Goal: Task Accomplishment & Management: Complete application form

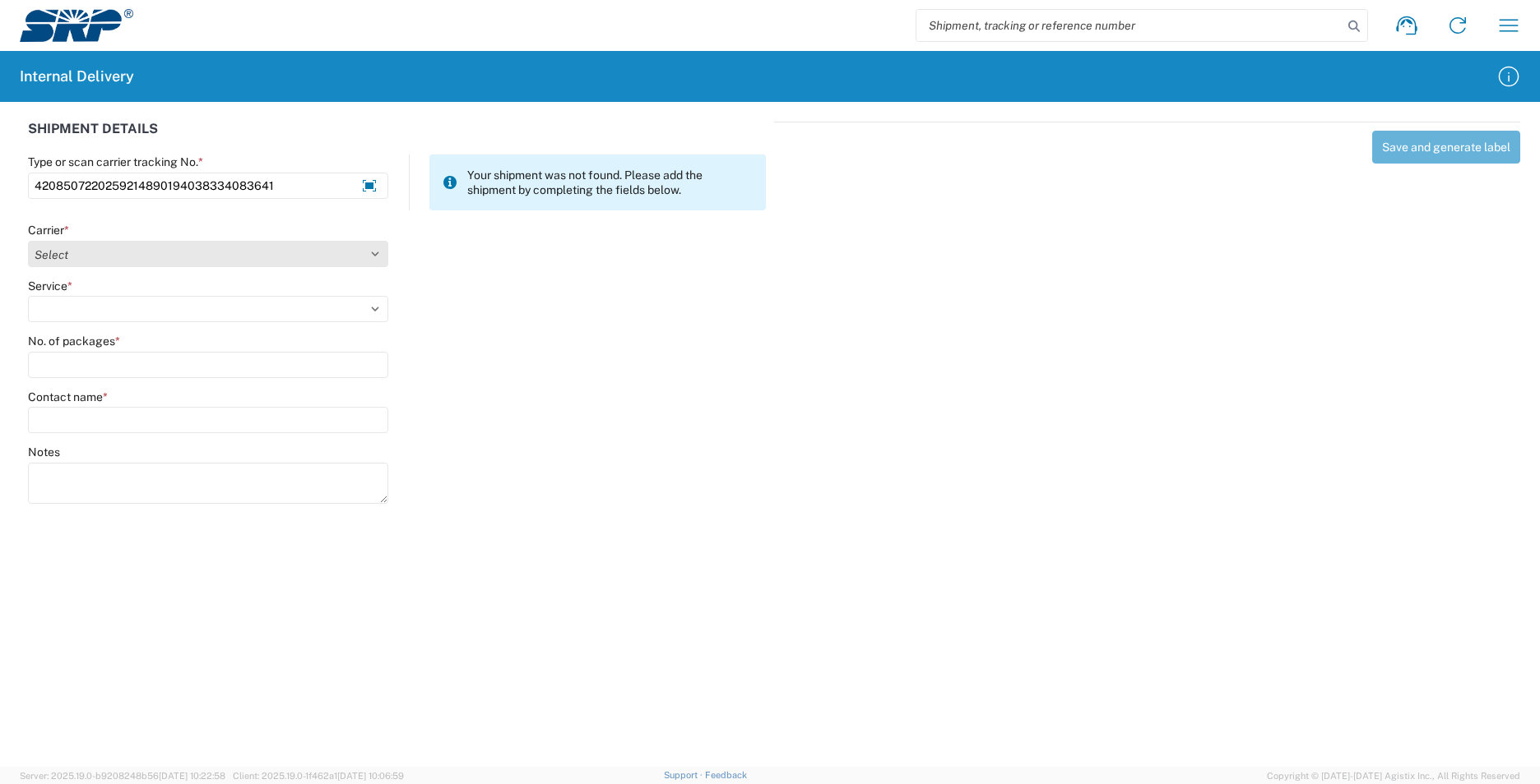
type input "4208507220259214890194038334083641"
click at [83, 257] on select "Select AcctPay Amazon Logistics ATI Trucking BC Dimerco Logistics Empire Southw…" at bounding box center [208, 254] width 360 height 26
select select "12"
click at [28, 241] on select "Select AcctPay Amazon Logistics ATI Trucking BC Dimerco Logistics Empire Southw…" at bounding box center [208, 254] width 360 height 26
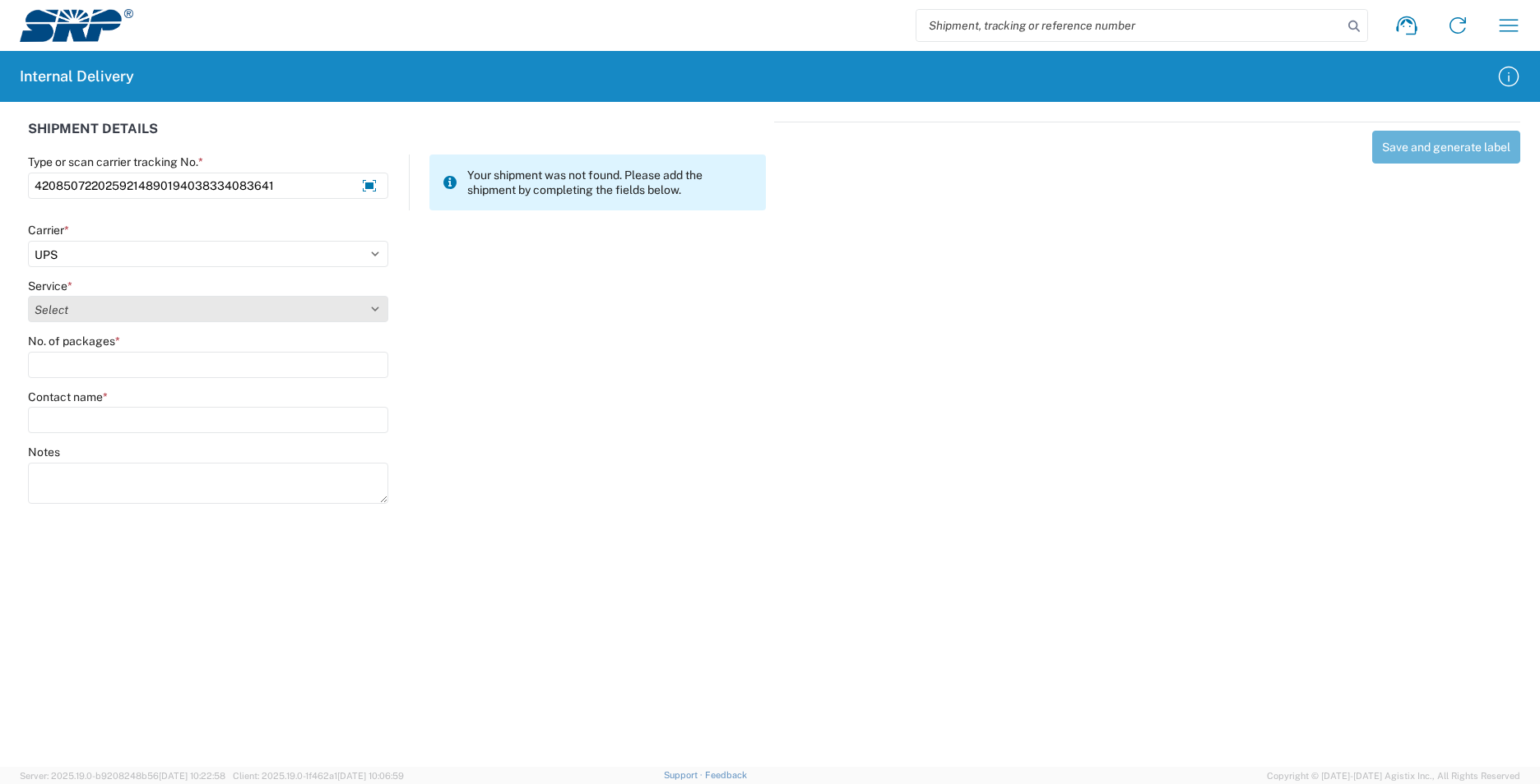
click at [105, 314] on select "Select 2nd Day Air 2nd Day Air A.M. 3 Day Select Basic BOUND PRINTED MATTER, UP…" at bounding box center [208, 309] width 360 height 26
select select "43"
click at [104, 316] on select "Select 2nd Day Air 2nd Day Air A.M. 3 Day Select Basic BOUND PRINTED MATTER, UP…" at bounding box center [208, 309] width 360 height 26
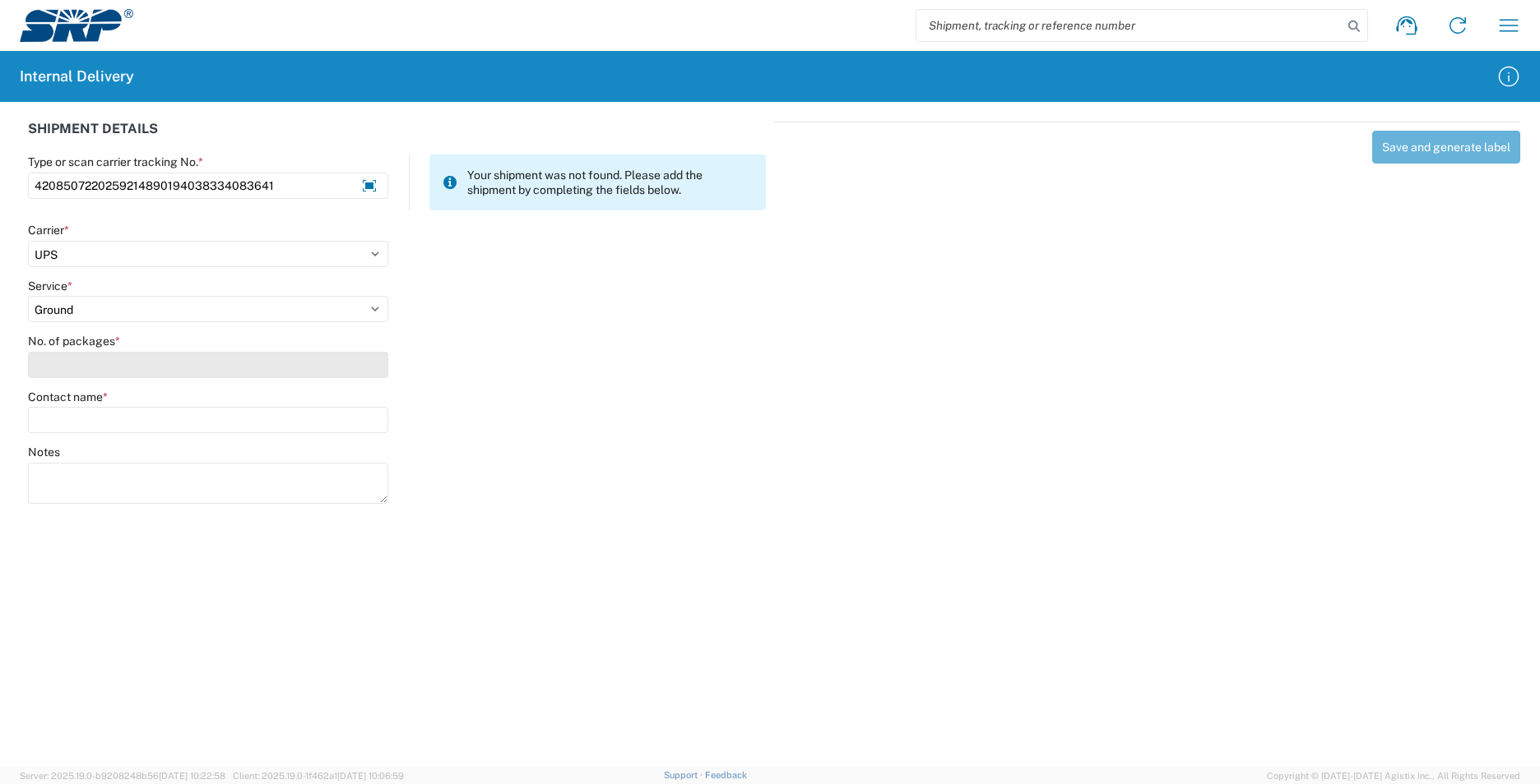
click at [87, 362] on input "No. of packages *" at bounding box center [208, 365] width 360 height 26
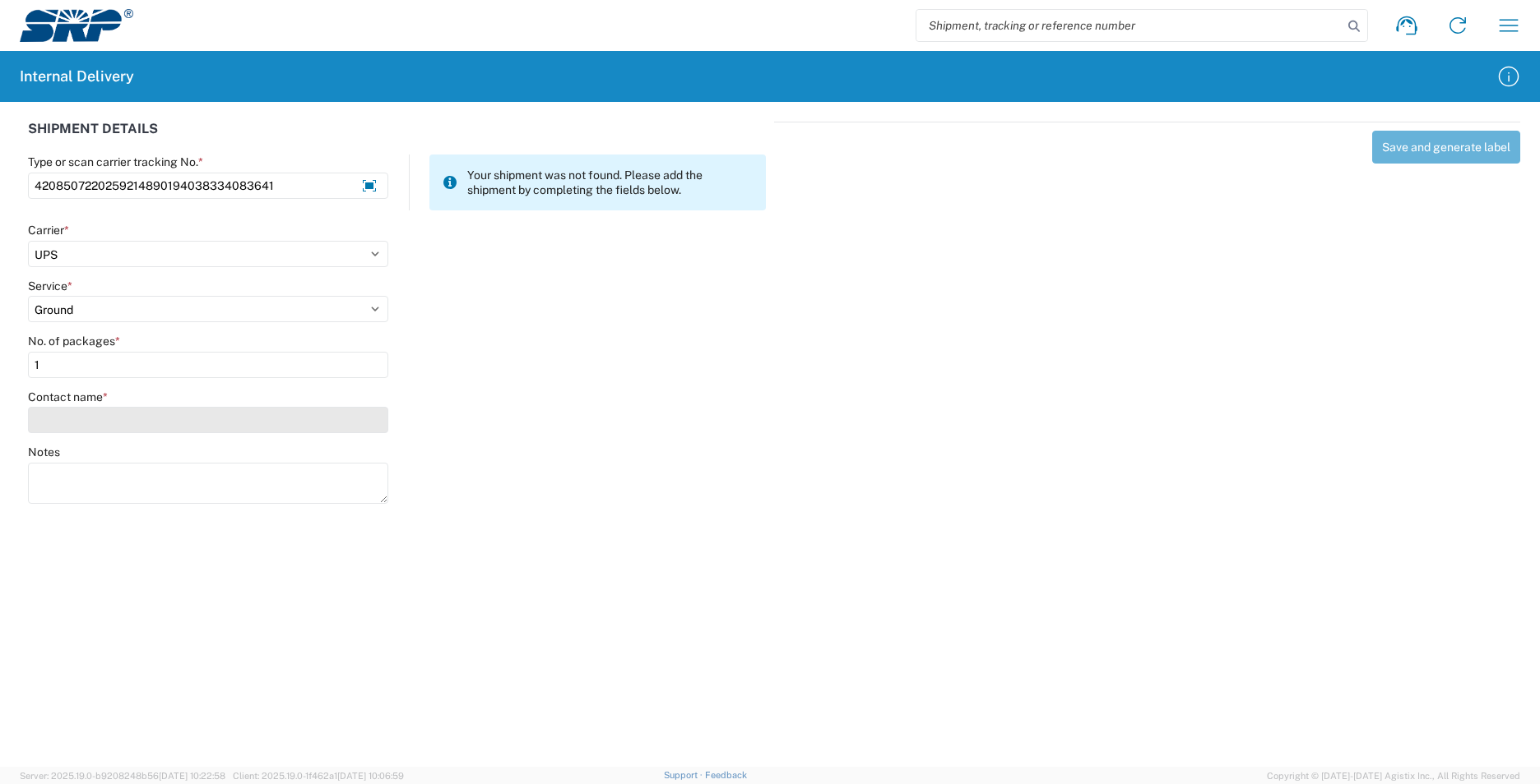
type input "1"
click at [99, 415] on input "Contact name *" at bounding box center [208, 420] width 360 height 26
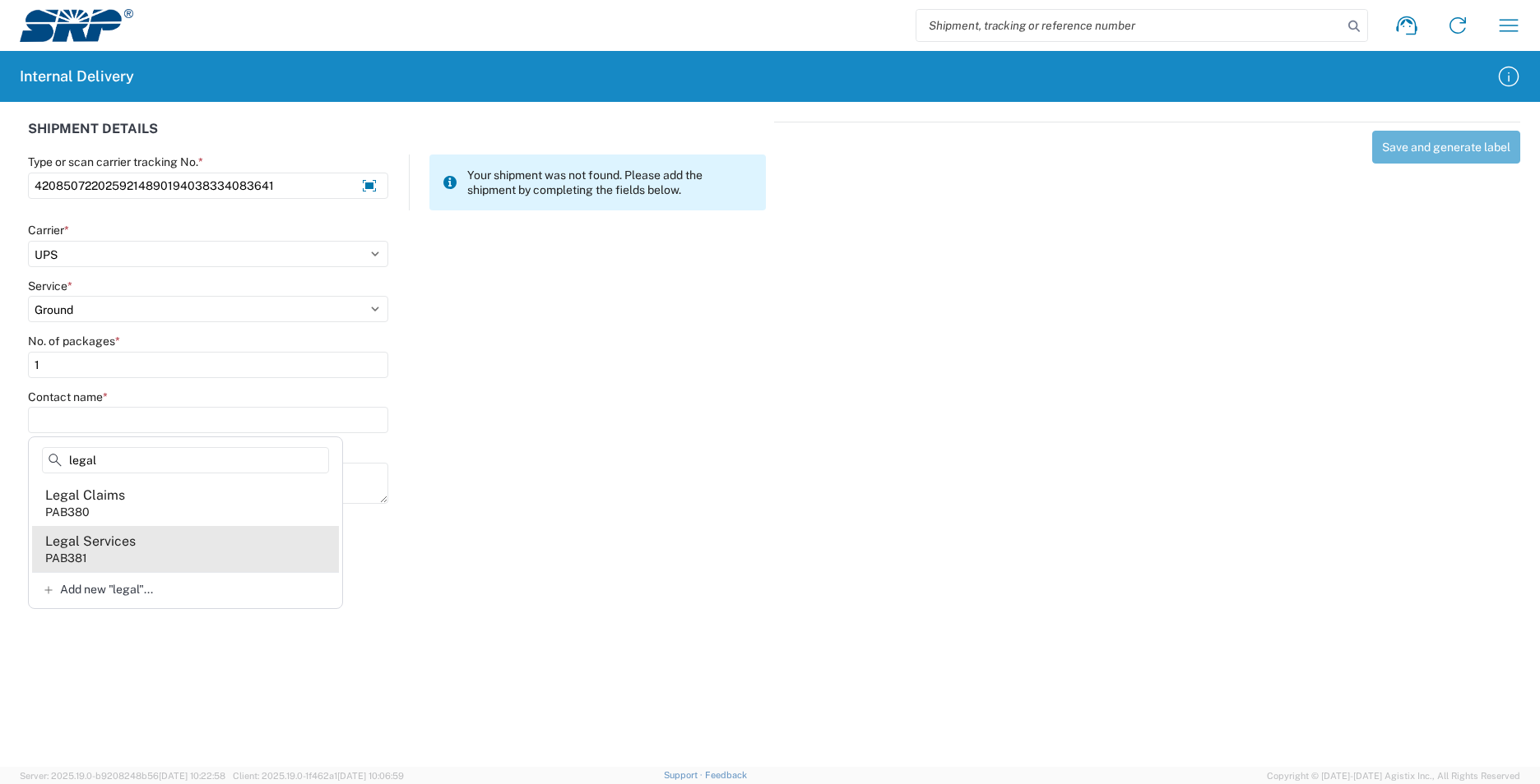
type input "legal"
click at [171, 548] on agx-address-suggestion-item "Legal Services PAB381" at bounding box center [186, 549] width 307 height 46
type input "Legal Services"
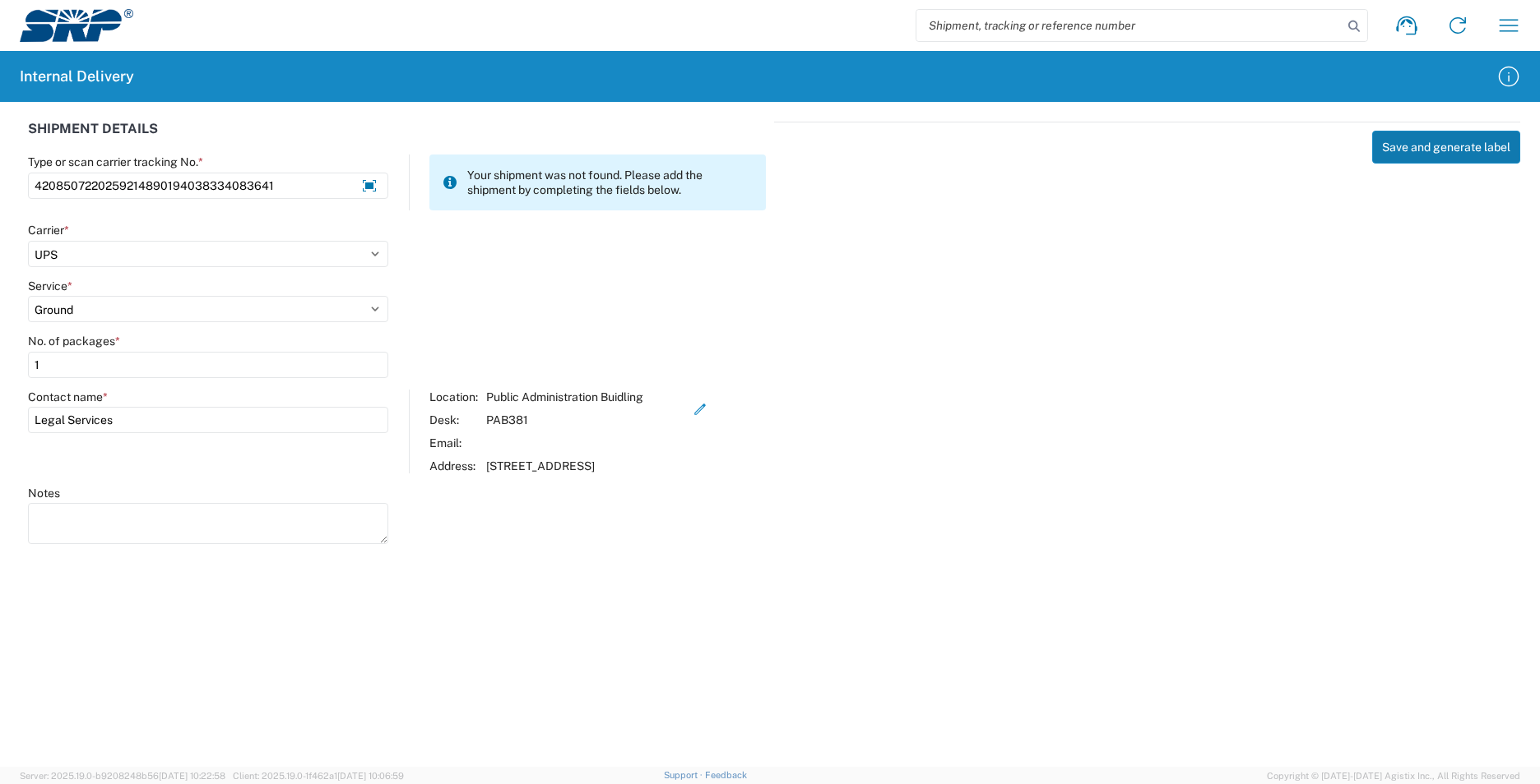
click at [1417, 153] on button "Save and generate label" at bounding box center [1445, 147] width 148 height 33
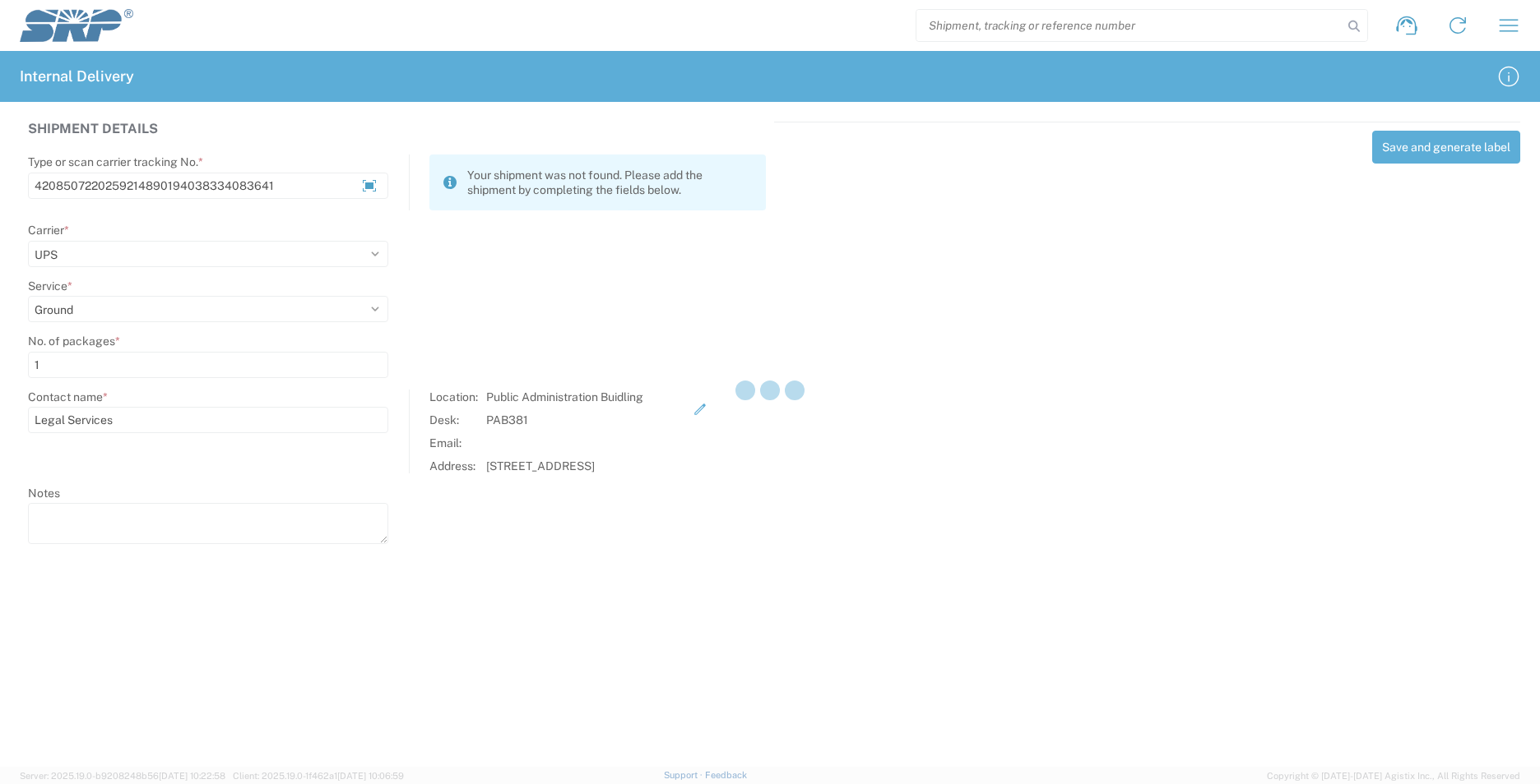
select select
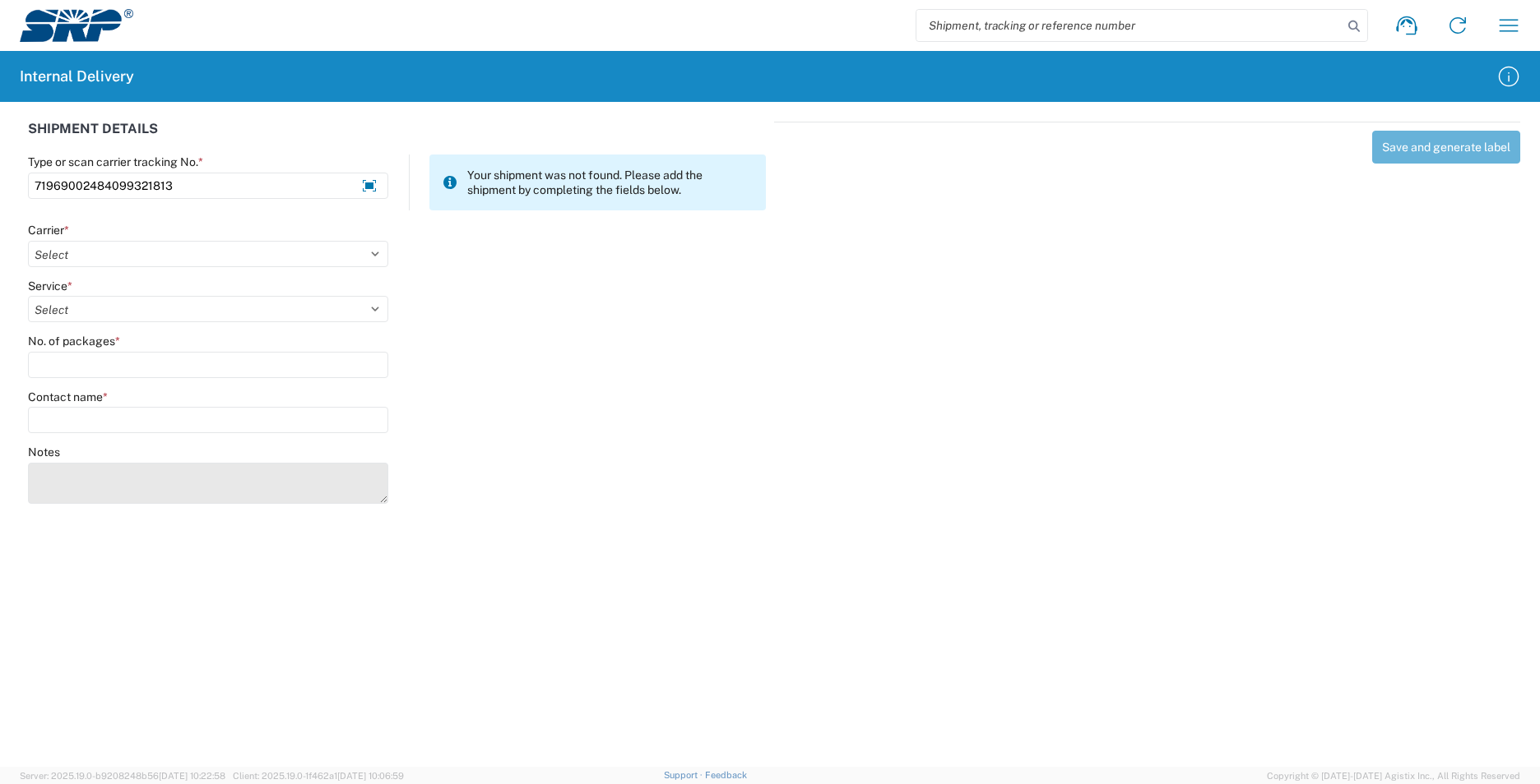
type input "71969002484099321813"
click at [323, 474] on textarea "Notes" at bounding box center [208, 483] width 360 height 41
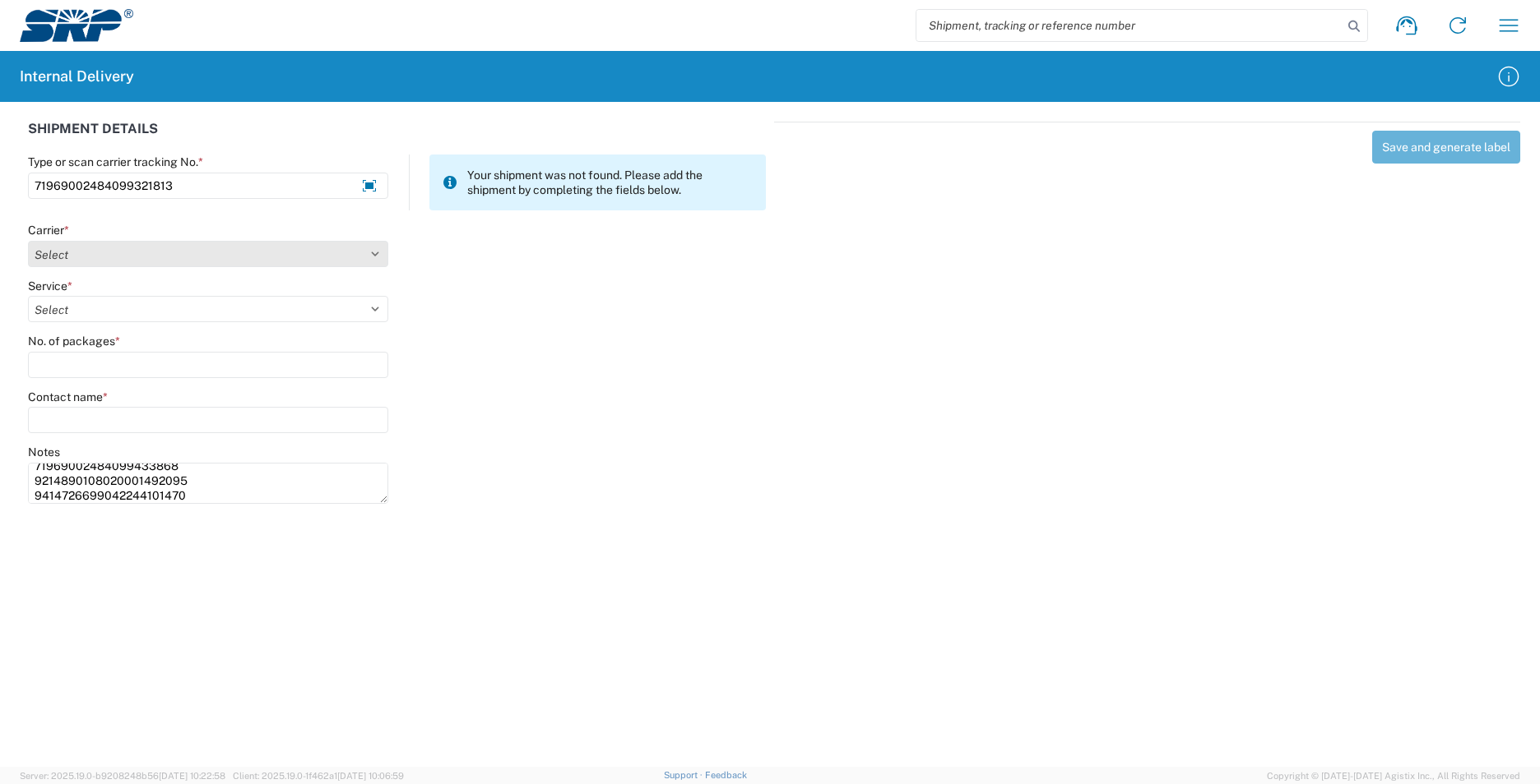
type textarea "71969002484099433868 9214890108020001492095 9414726699042244101470"
click at [86, 258] on select "Select AcctPay Amazon Logistics ATI Trucking BC Dimerco Logistics Empire Southw…" at bounding box center [208, 254] width 360 height 26
select select "137"
click at [28, 241] on select "Select AcctPay Amazon Logistics ATI Trucking BC Dimerco Logistics Empire Southw…" at bounding box center [208, 254] width 360 height 26
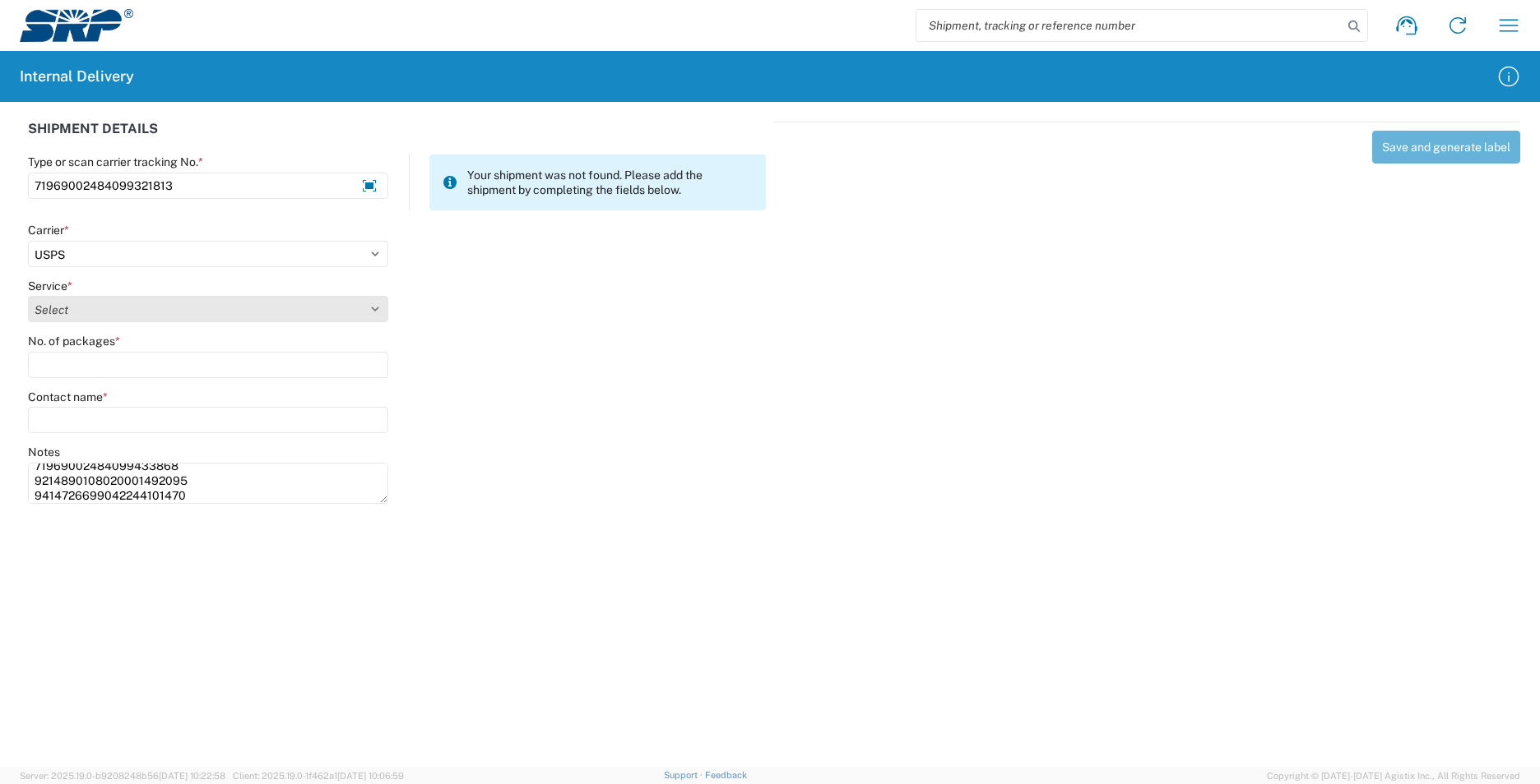
click at [80, 318] on select "Select 3 - 5 Day Bound Printed Matter Express Mail Flat-Rate Envelope Express M…" at bounding box center [208, 309] width 360 height 26
select select "17817"
click at [80, 313] on select "Select 3 - 5 Day Bound Printed Matter Express Mail Flat-Rate Envelope Express M…" at bounding box center [208, 309] width 360 height 26
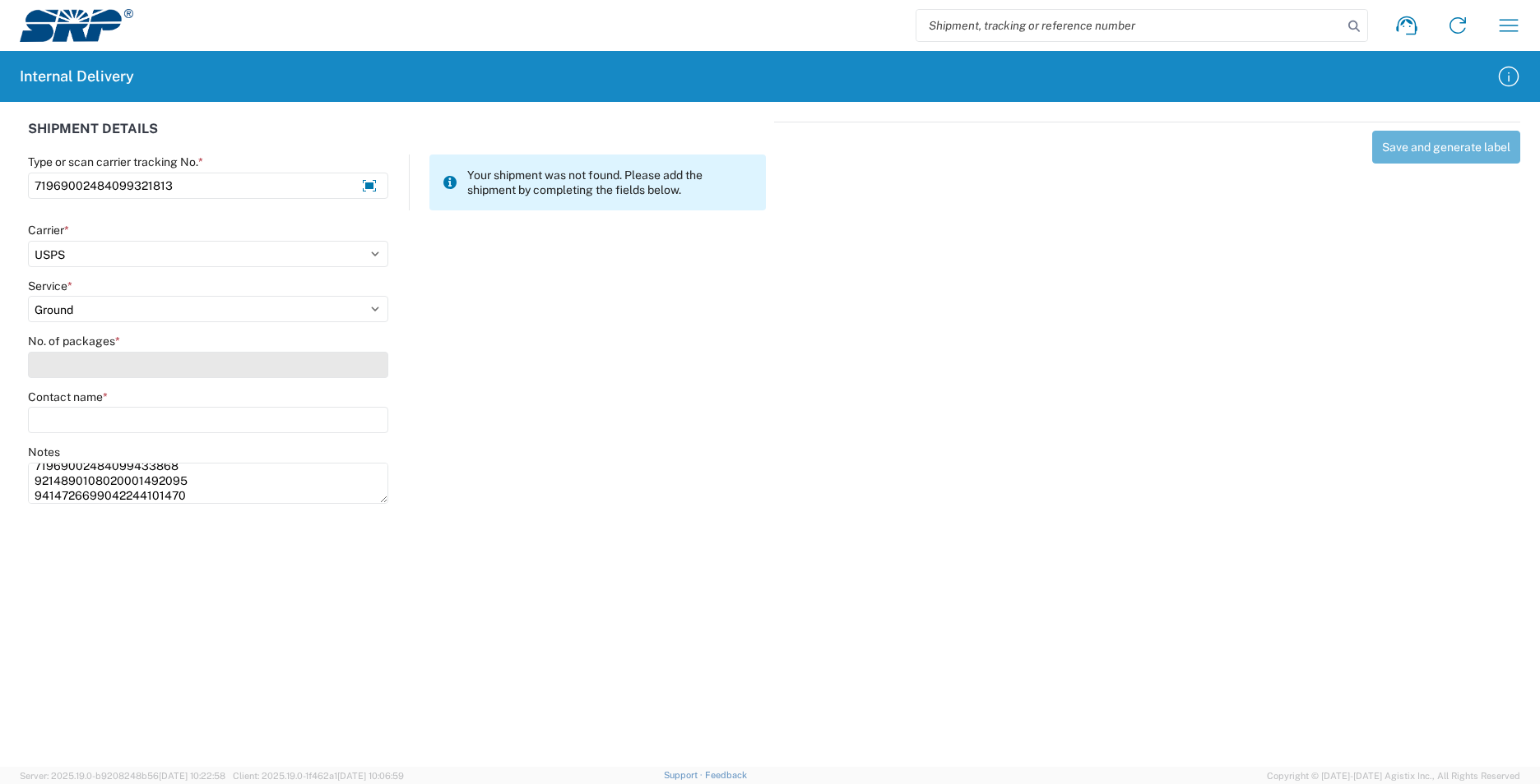
click at [74, 365] on input "No. of packages *" at bounding box center [208, 365] width 360 height 26
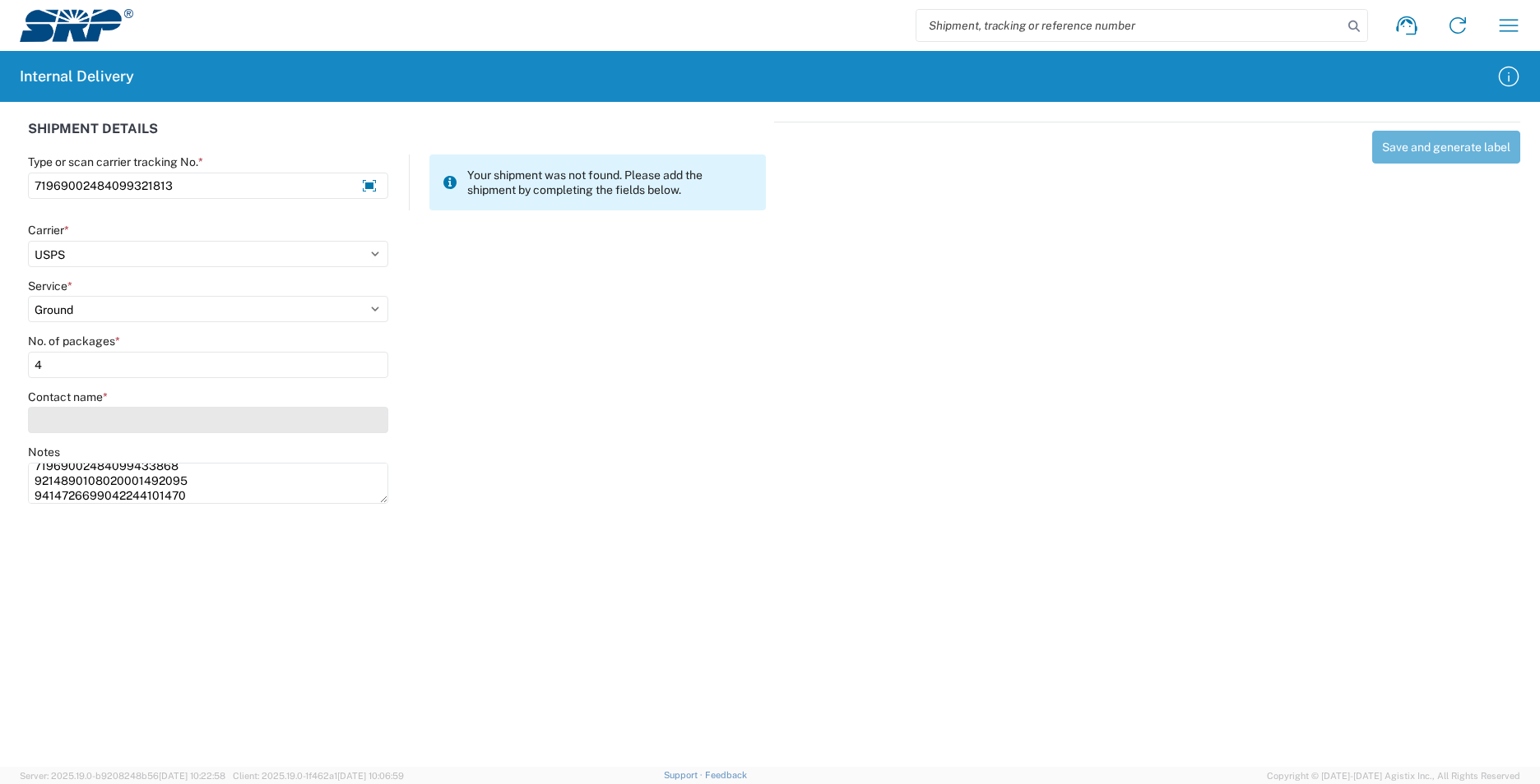
type input "4"
click at [89, 426] on input "Contact name *" at bounding box center [208, 420] width 360 height 26
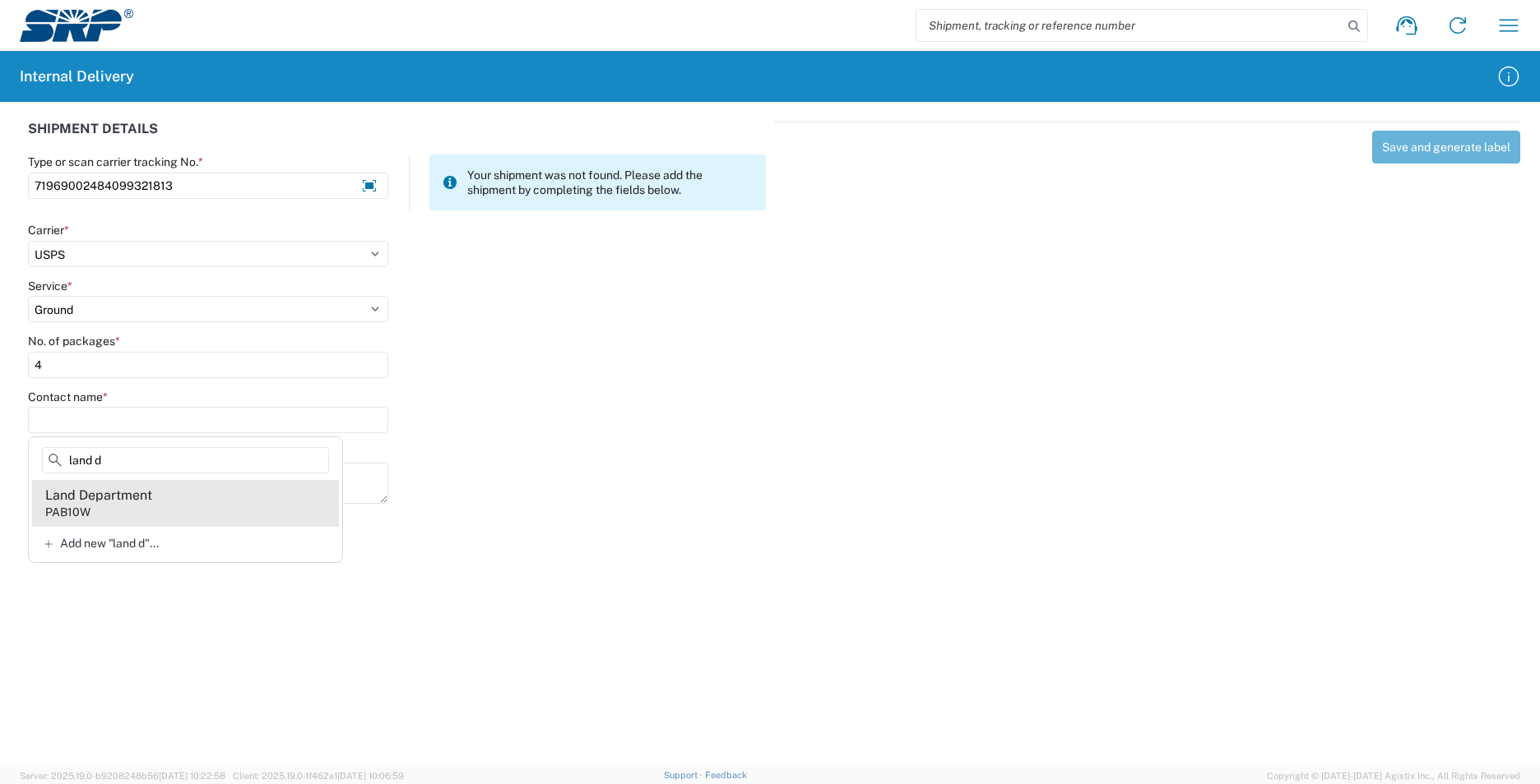
type input "land d"
click at [212, 505] on agx-address-suggestion-item "Land Department PAB10W" at bounding box center [186, 503] width 307 height 46
type input "Land Department"
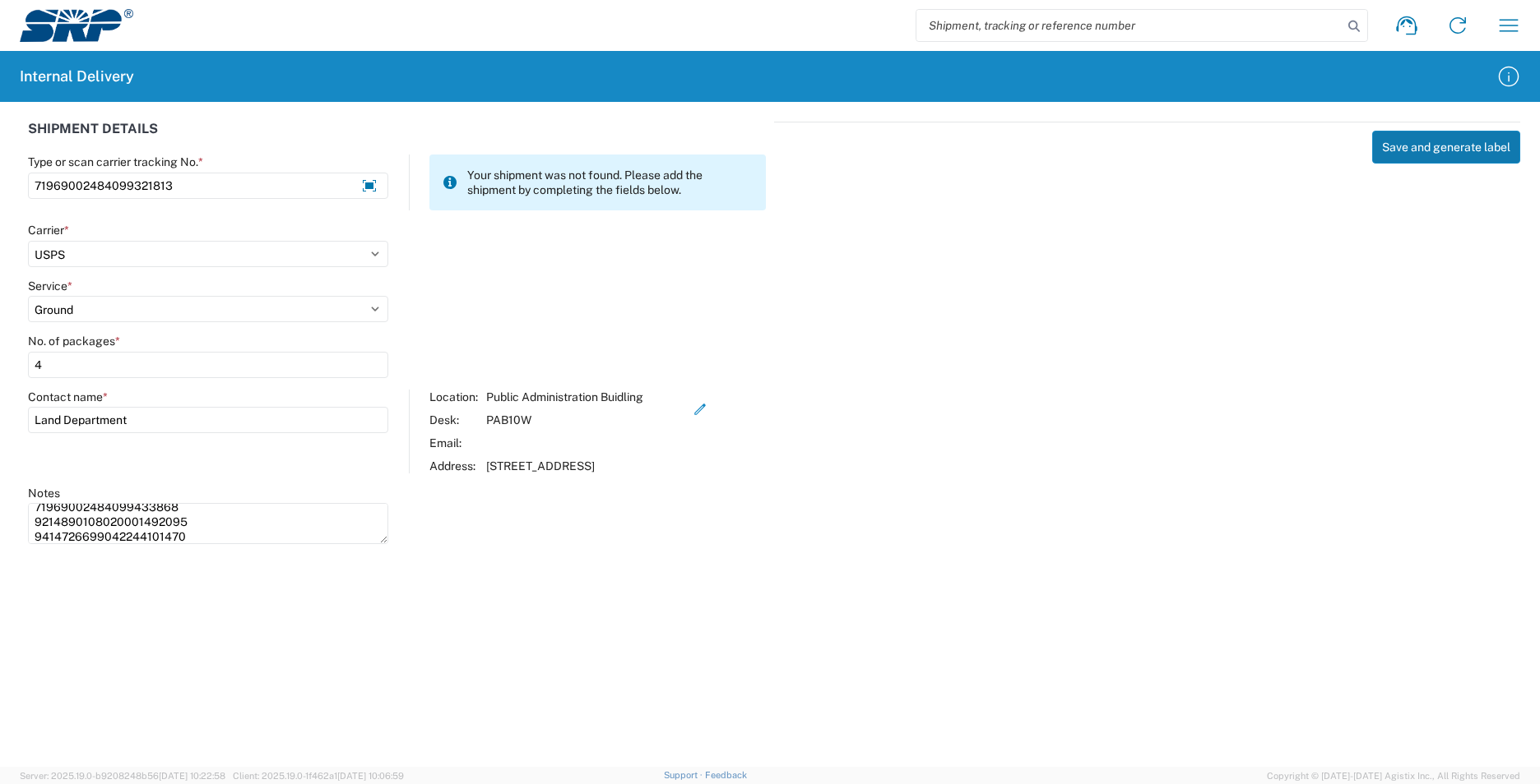
click at [1428, 153] on button "Save and generate label" at bounding box center [1445, 147] width 148 height 33
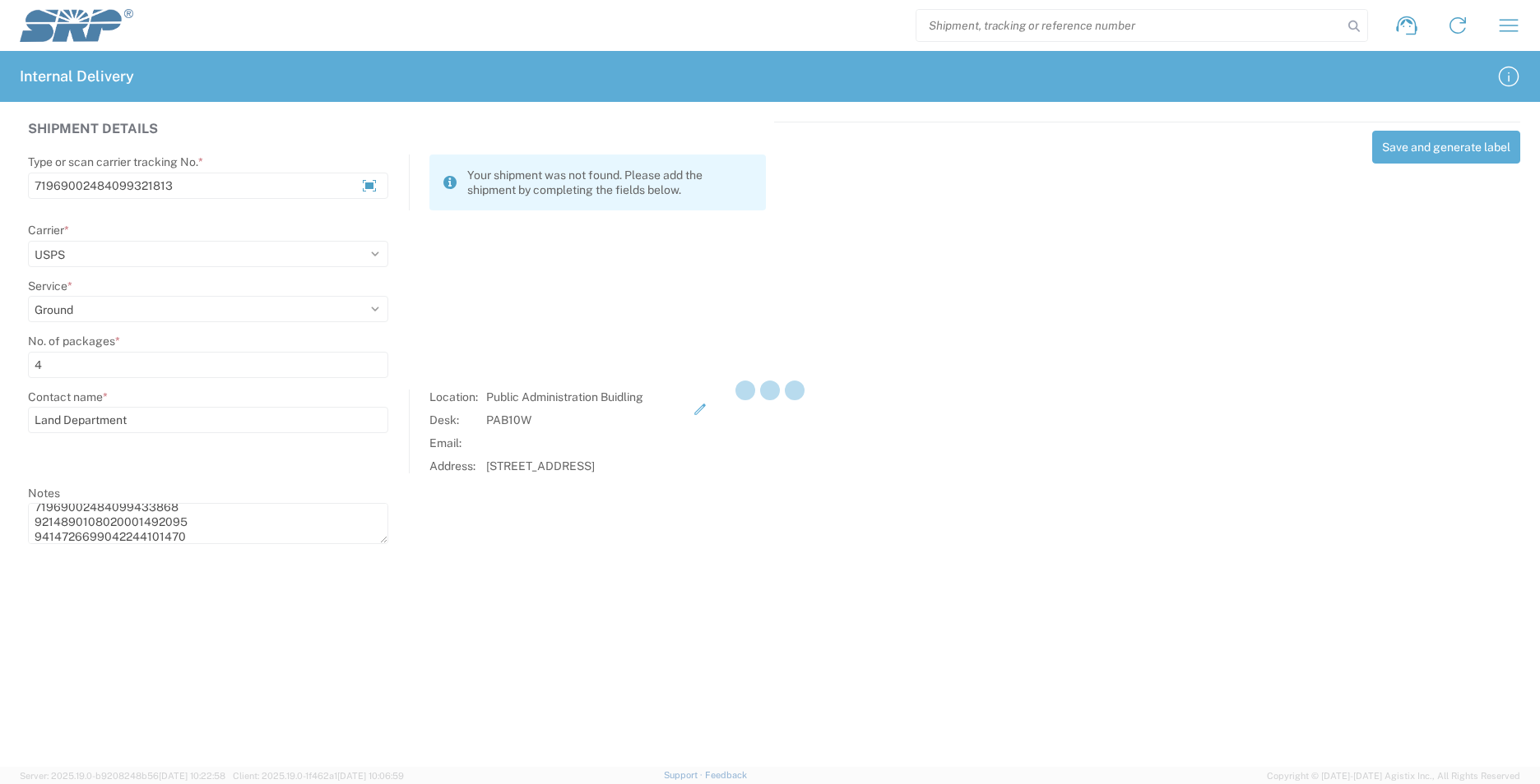
select select
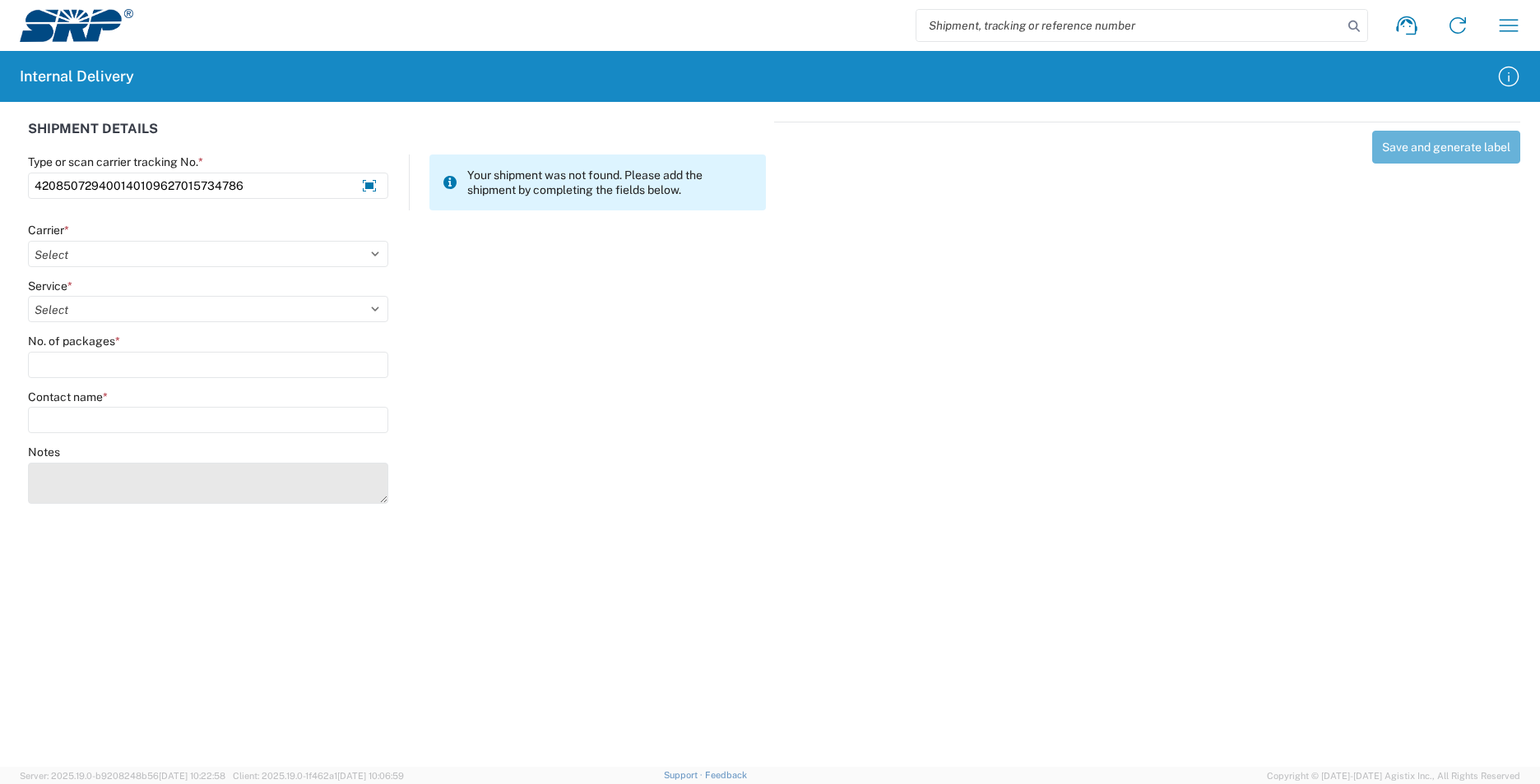
type input "420850729400140109627015734786"
click at [273, 475] on textarea "Notes" at bounding box center [208, 483] width 360 height 41
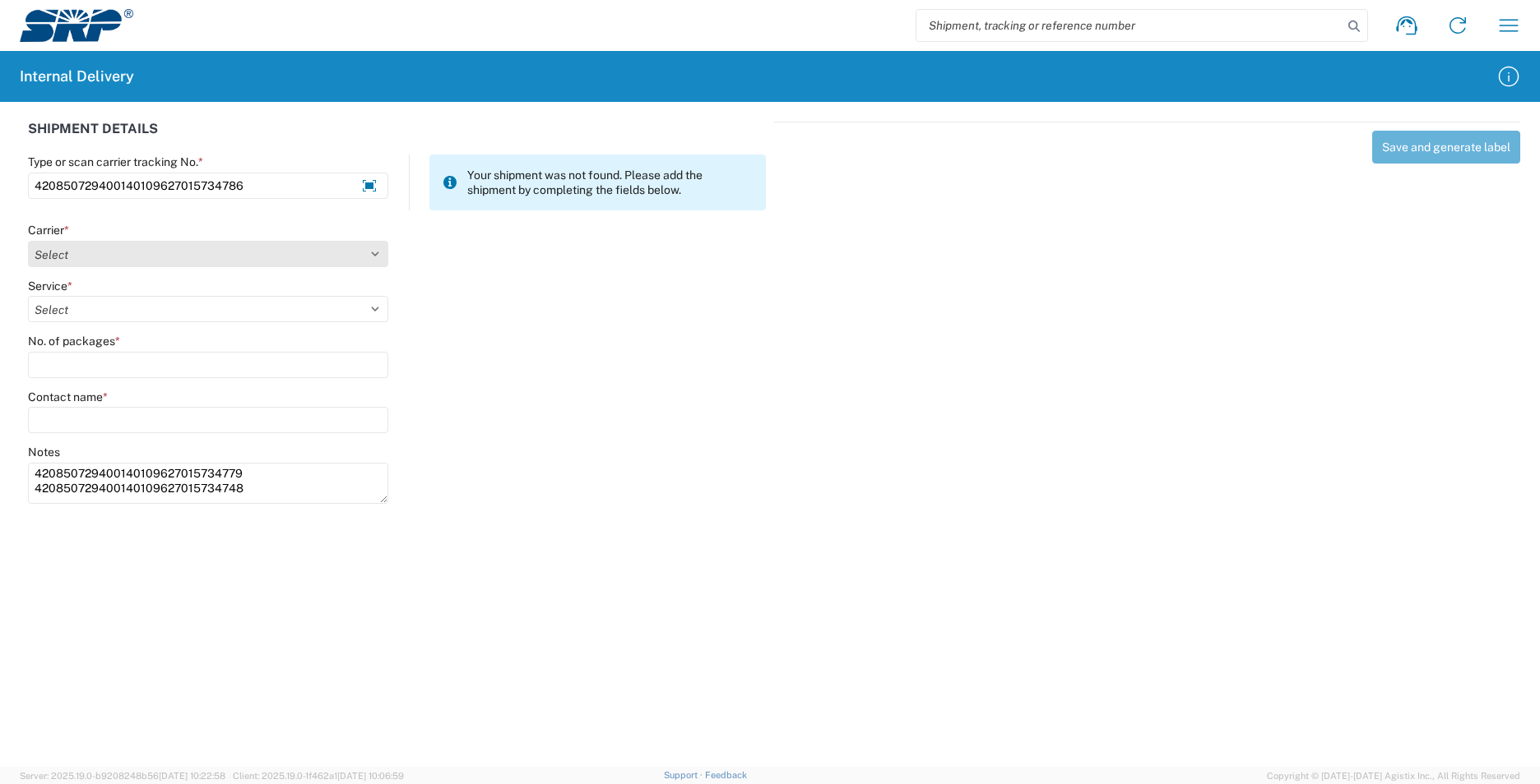
type textarea "420850729400140109627015734779 420850729400140109627015734748"
click at [52, 256] on select "Select AcctPay Amazon Logistics ATI Trucking BC Dimerco Logistics Empire Southw…" at bounding box center [208, 254] width 360 height 26
click at [28, 241] on select "Select AcctPay Amazon Logistics ATI Trucking BC Dimerco Logistics Empire Southw…" at bounding box center [208, 254] width 360 height 26
click at [85, 258] on select "Select AcctPay Amazon Logistics ATI Trucking BC Dimerco Logistics Empire Southw…" at bounding box center [208, 254] width 360 height 26
select select "137"
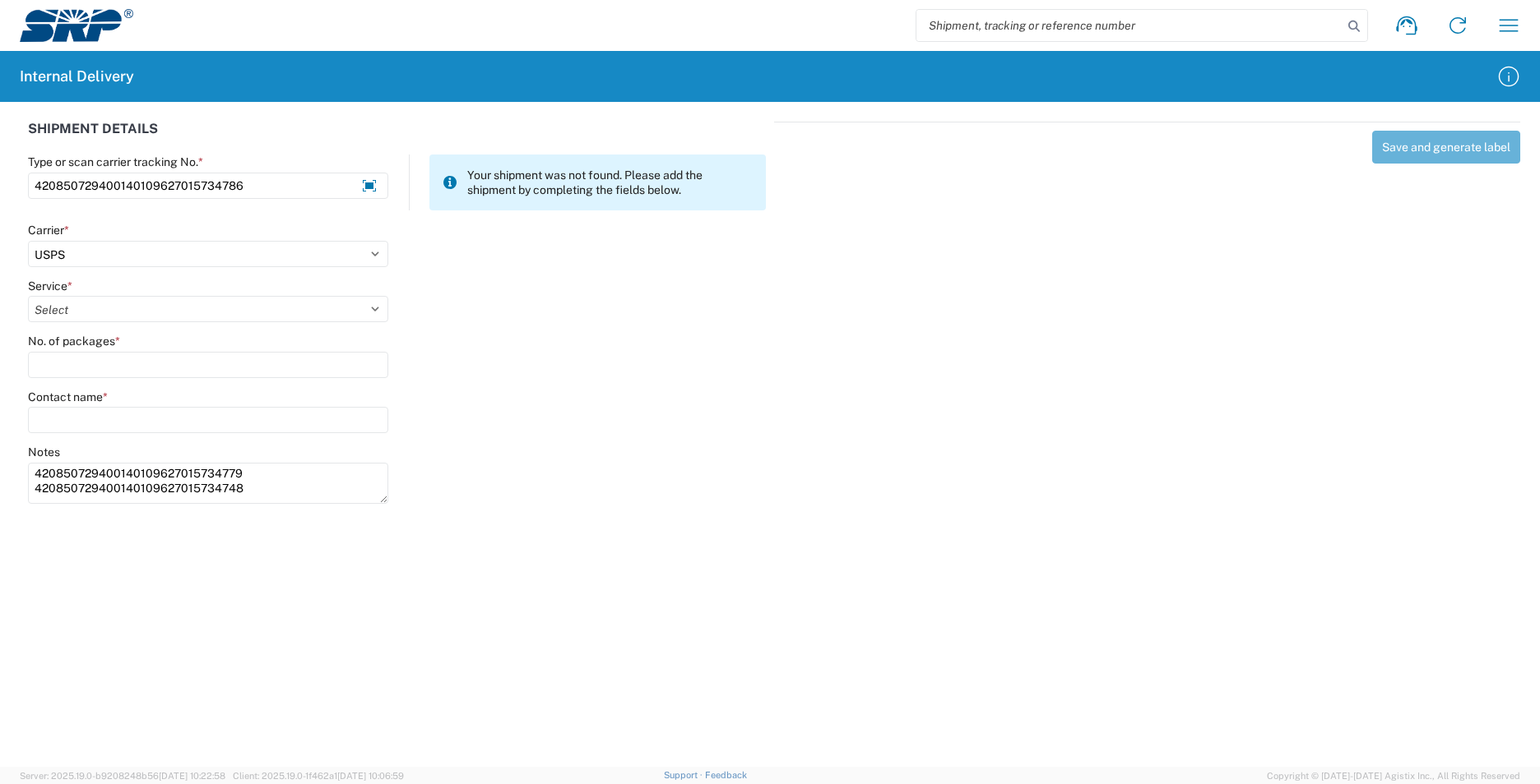
click at [28, 241] on select "Select AcctPay Amazon Logistics ATI Trucking BC Dimerco Logistics Empire Southw…" at bounding box center [208, 254] width 360 height 26
click at [47, 305] on select "Select 3 - 5 Day Bound Printed Matter Express Mail Flat-Rate Envelope Express M…" at bounding box center [208, 309] width 360 height 26
select select "17817"
click at [60, 310] on select "Select 3 - 5 Day Bound Printed Matter Express Mail Flat-Rate Envelope Express M…" at bounding box center [208, 309] width 360 height 26
click at [64, 369] on input "No. of packages *" at bounding box center [208, 365] width 360 height 26
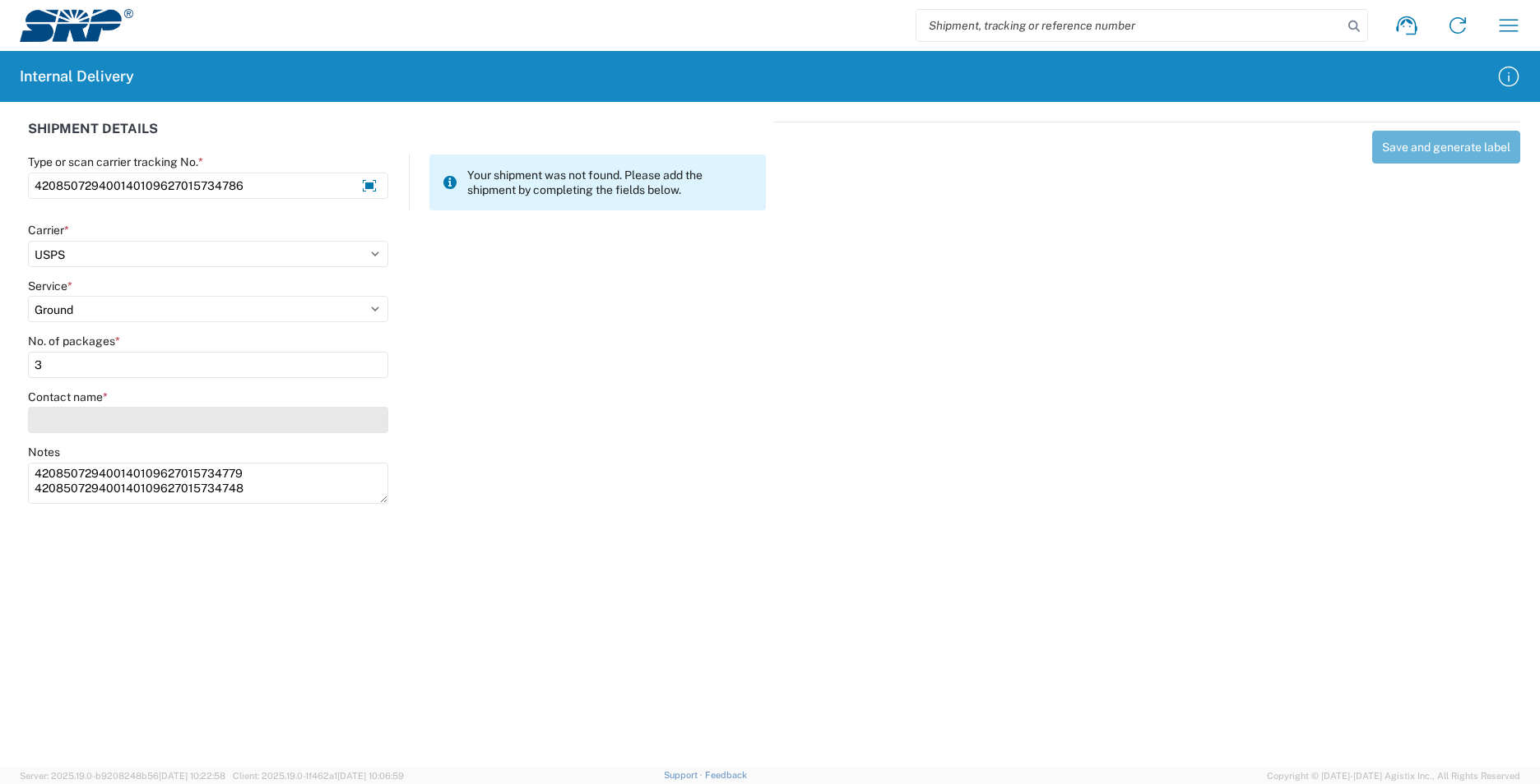
type input "3"
click at [79, 425] on input "Contact name *" at bounding box center [208, 420] width 360 height 26
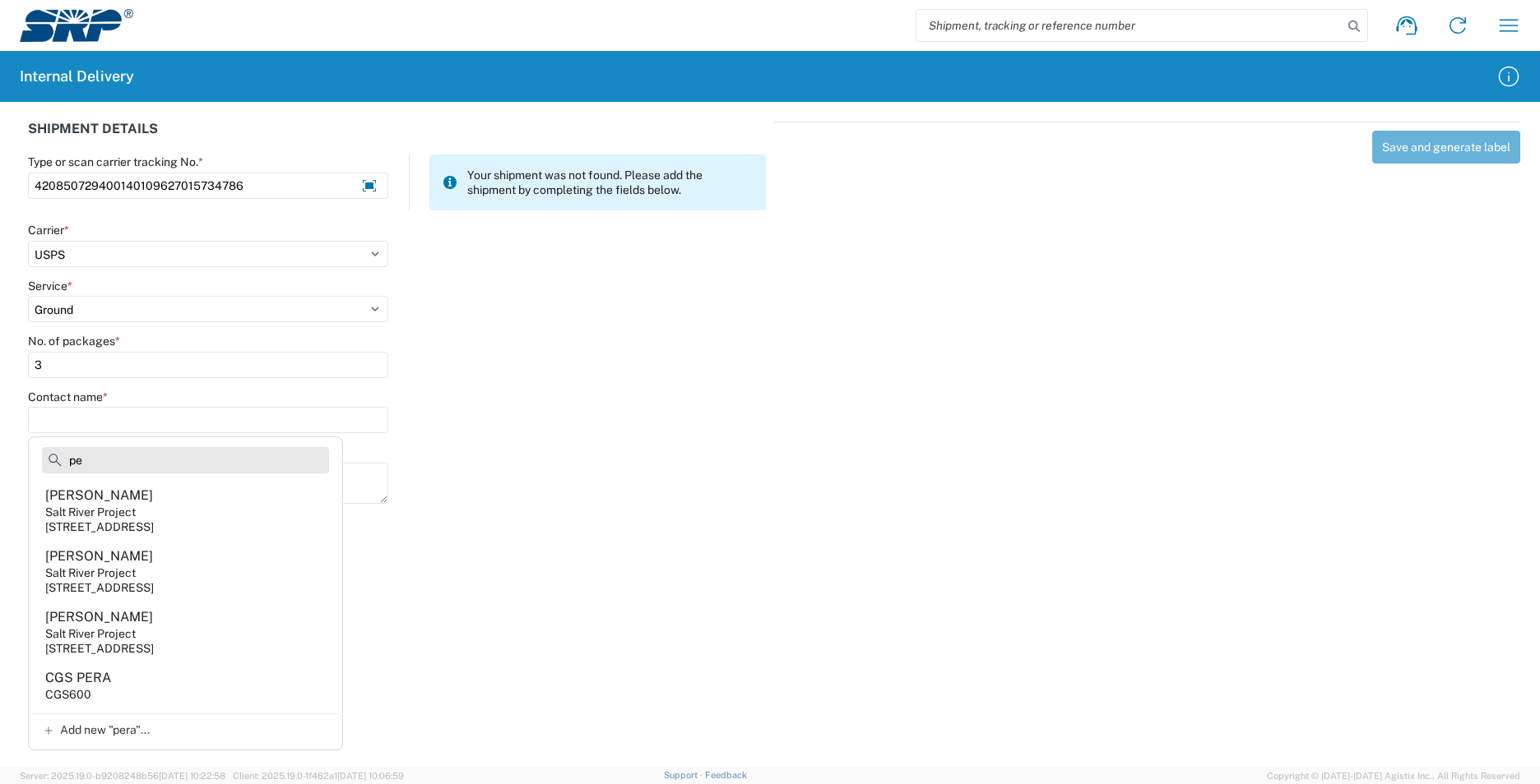
type input "p"
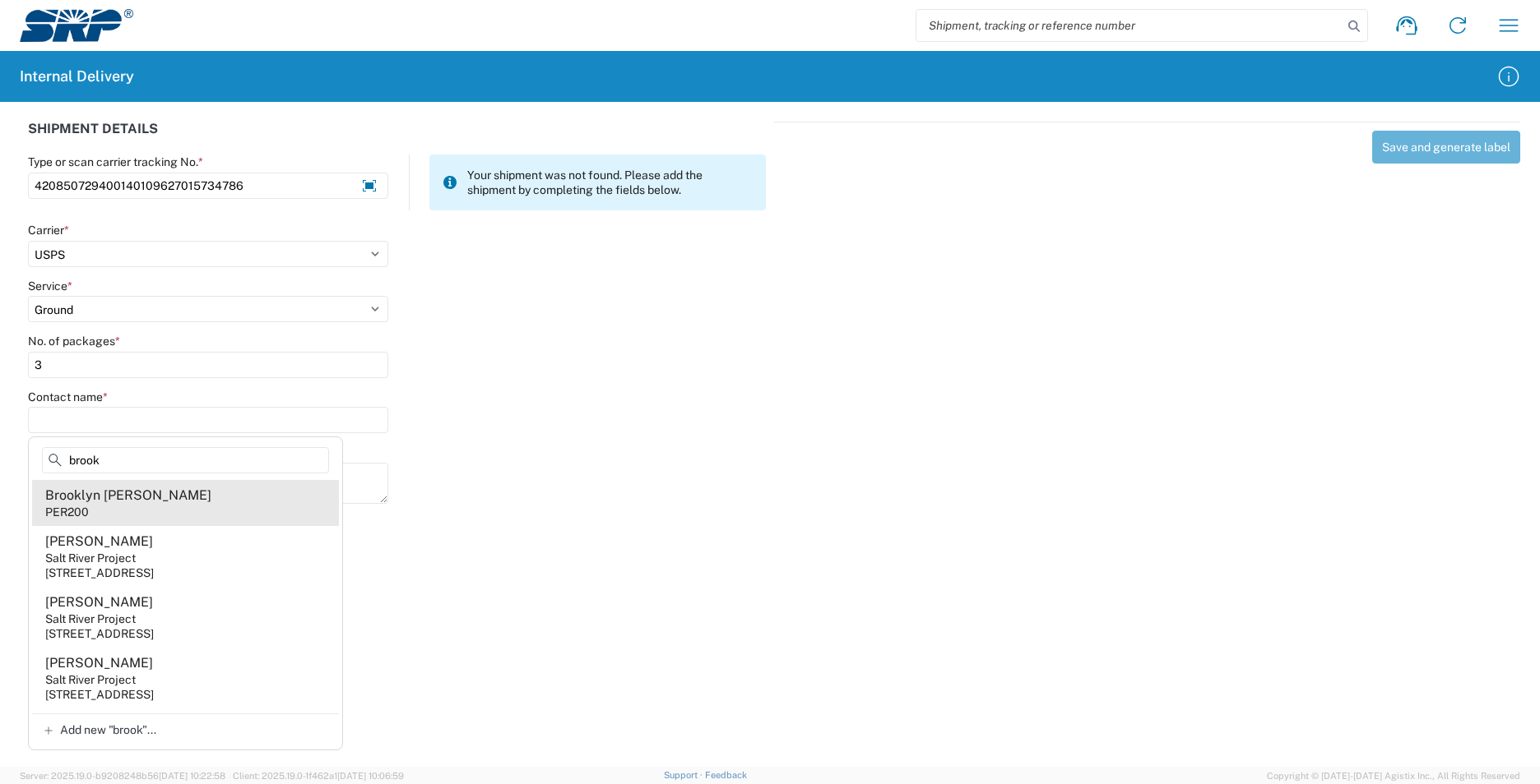
type input "brook"
click at [164, 503] on agx-address-suggestion-item "Brooklyn [PERSON_NAME] PER200" at bounding box center [186, 503] width 307 height 46
type input "Brooklyn [PERSON_NAME]"
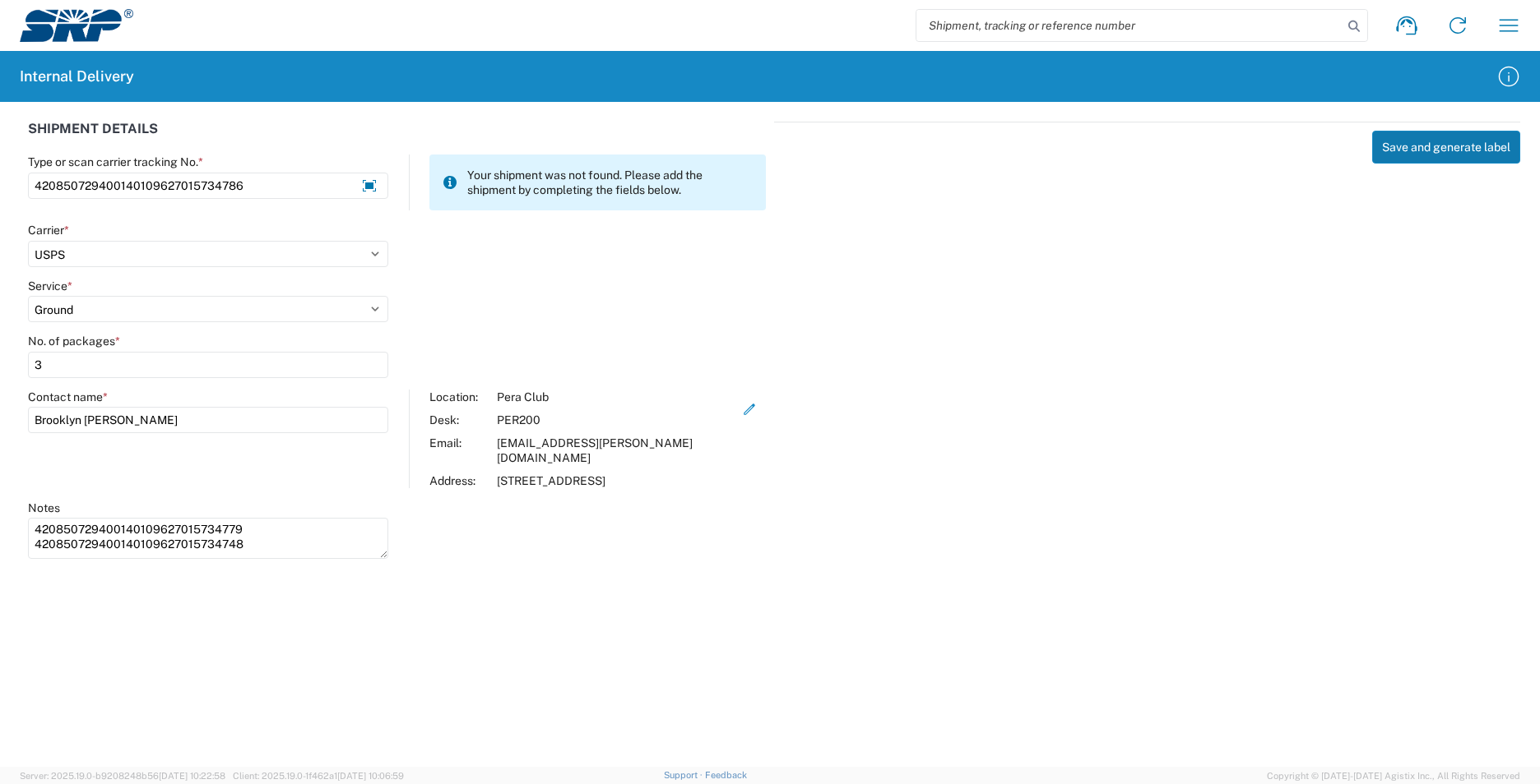
click at [1398, 145] on button "Save and generate label" at bounding box center [1445, 147] width 148 height 33
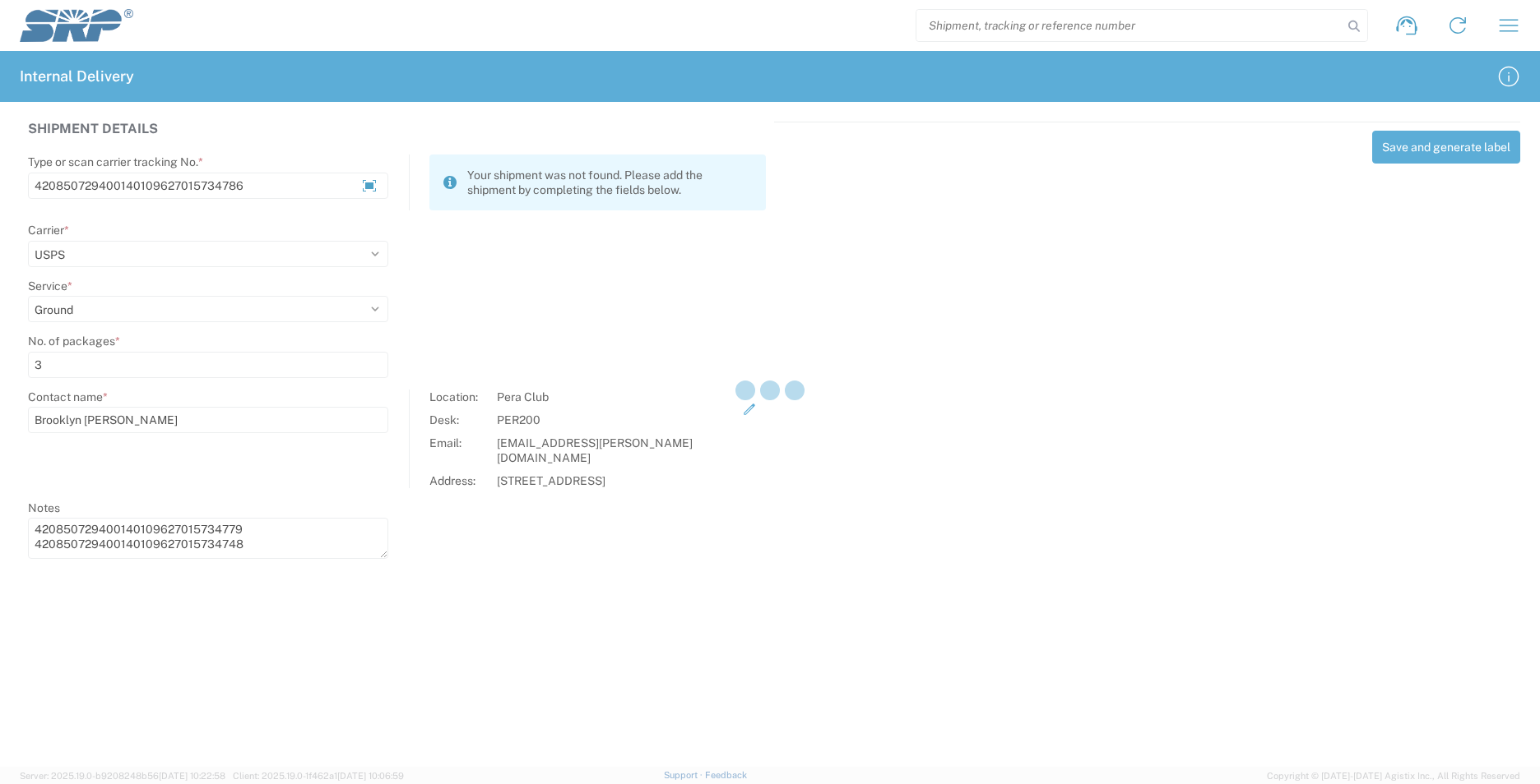
select select
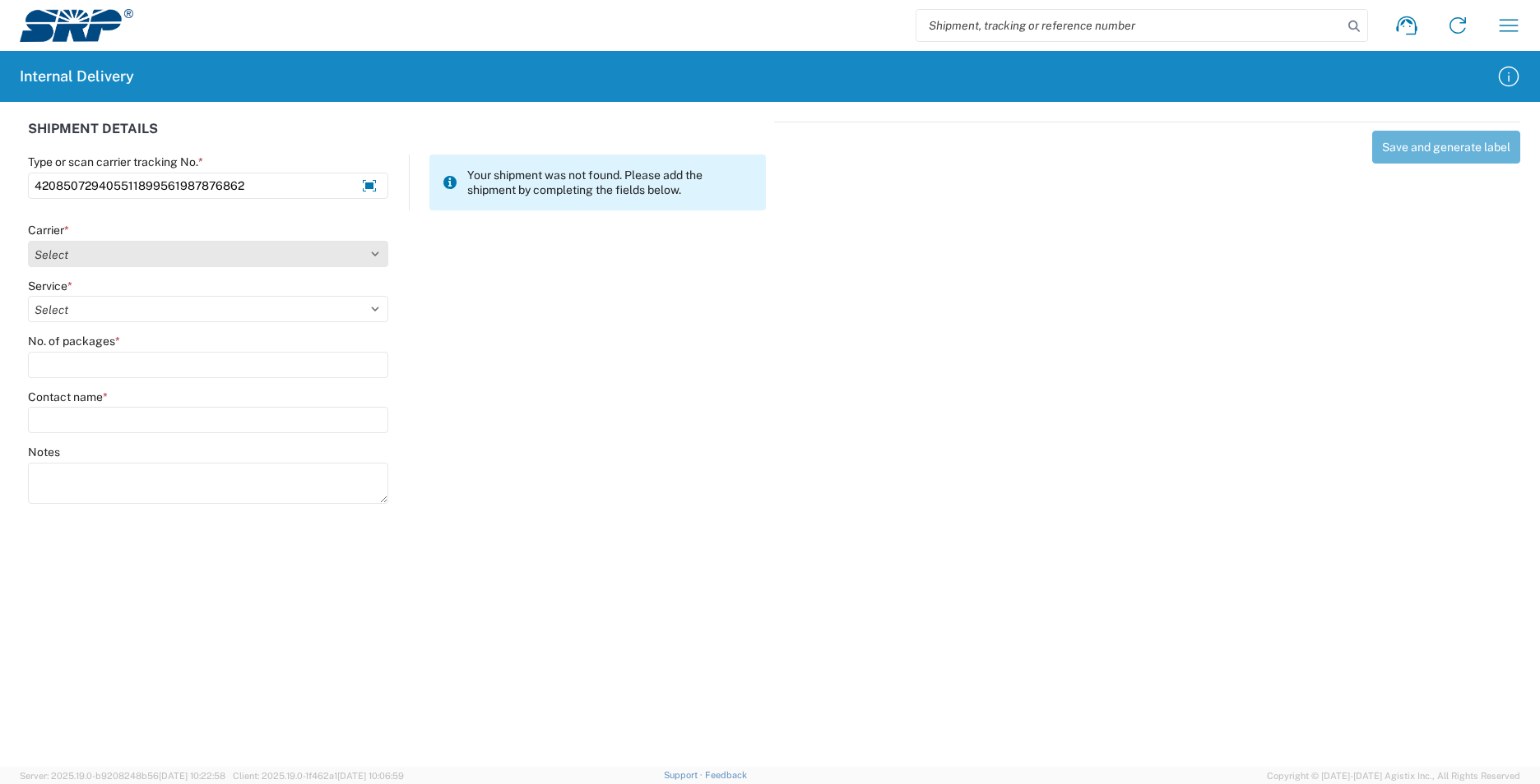
type input "420850729405511899561987876862"
click at [114, 258] on select "Select AcctPay Amazon Logistics ATI Trucking BC Dimerco Logistics Empire Southw…" at bounding box center [208, 254] width 360 height 26
select select "137"
click at [28, 241] on select "Select AcctPay Amazon Logistics ATI Trucking BC Dimerco Logistics Empire Southw…" at bounding box center [208, 254] width 360 height 26
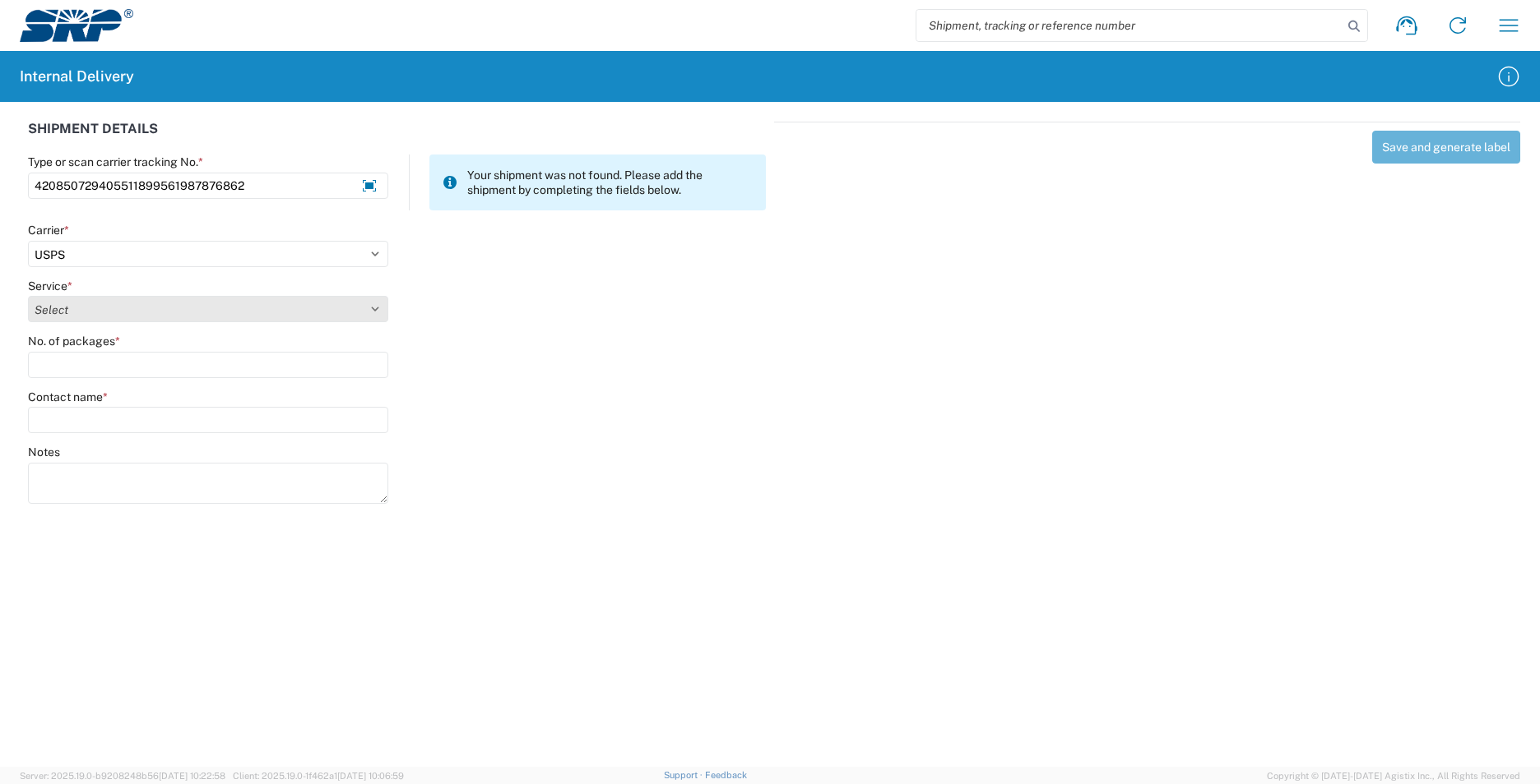
click at [126, 311] on select "Select 3 - 5 Day Bound Printed Matter Express Mail Flat-Rate Envelope Express M…" at bounding box center [208, 309] width 360 height 26
select select "17817"
click at [122, 313] on select "Select 3 - 5 Day Bound Printed Matter Express Mail Flat-Rate Envelope Express M…" at bounding box center [208, 309] width 360 height 26
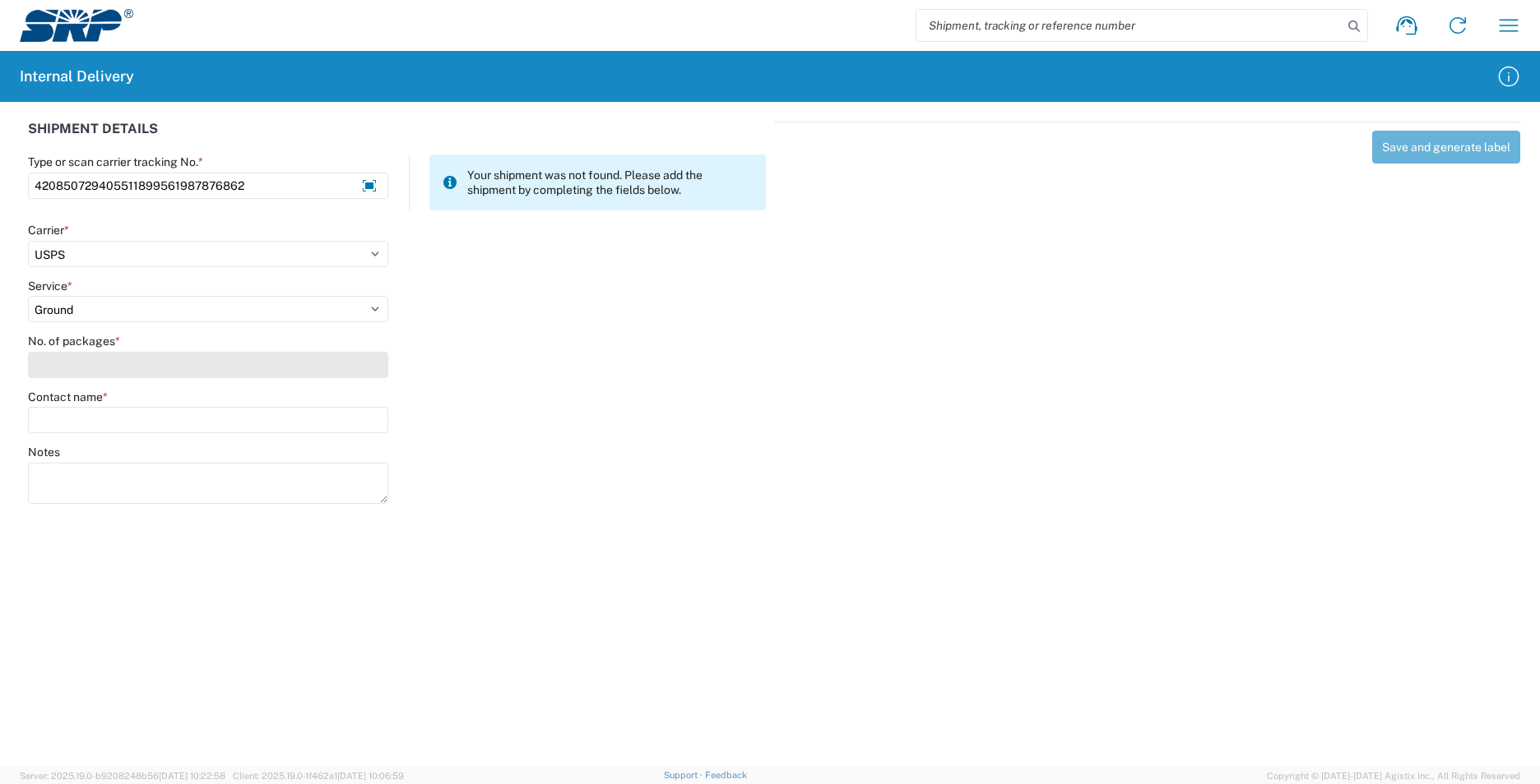
click at [101, 371] on input "No. of packages *" at bounding box center [208, 365] width 360 height 26
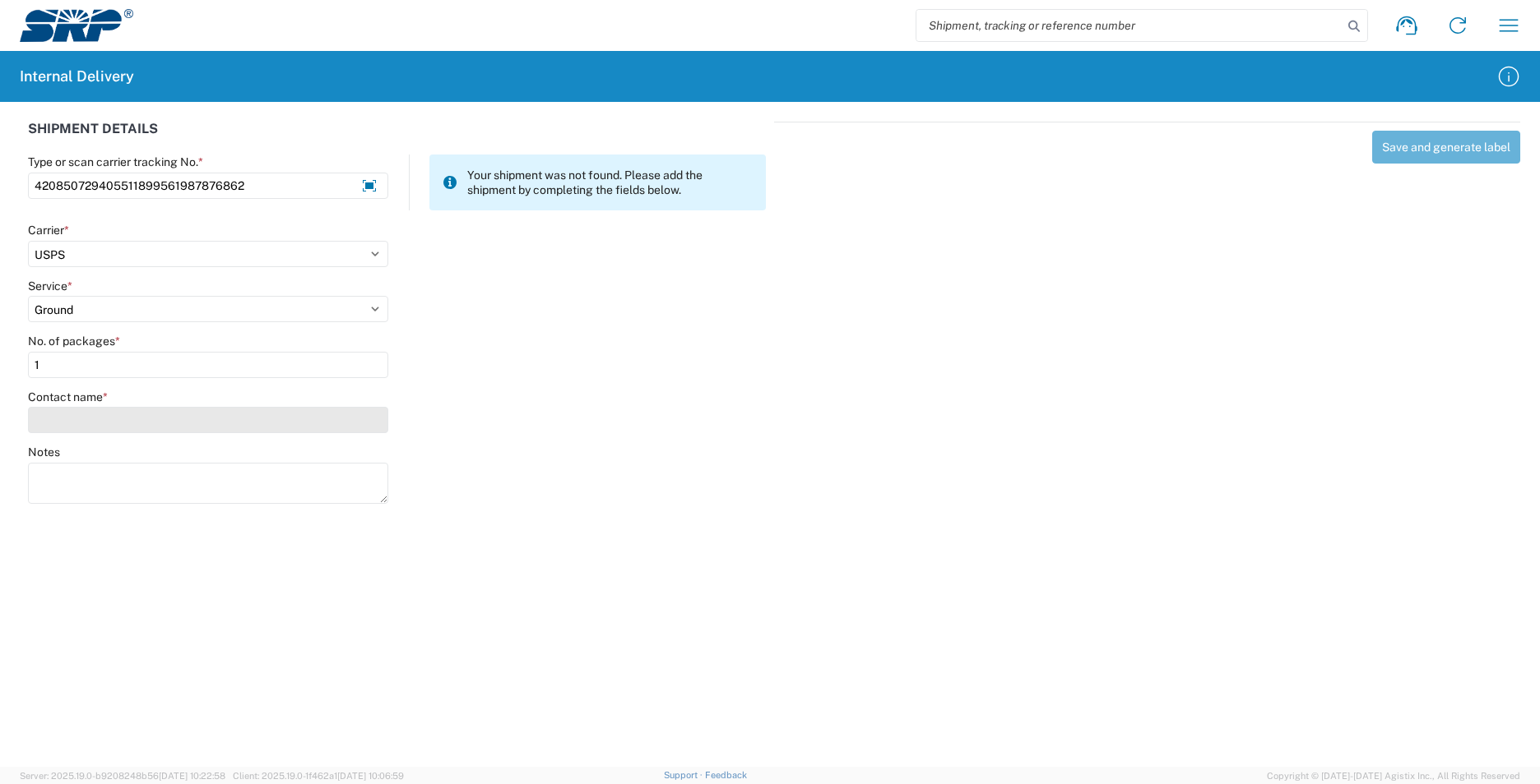
type input "1"
click at [96, 423] on input "Contact name *" at bounding box center [208, 420] width 360 height 26
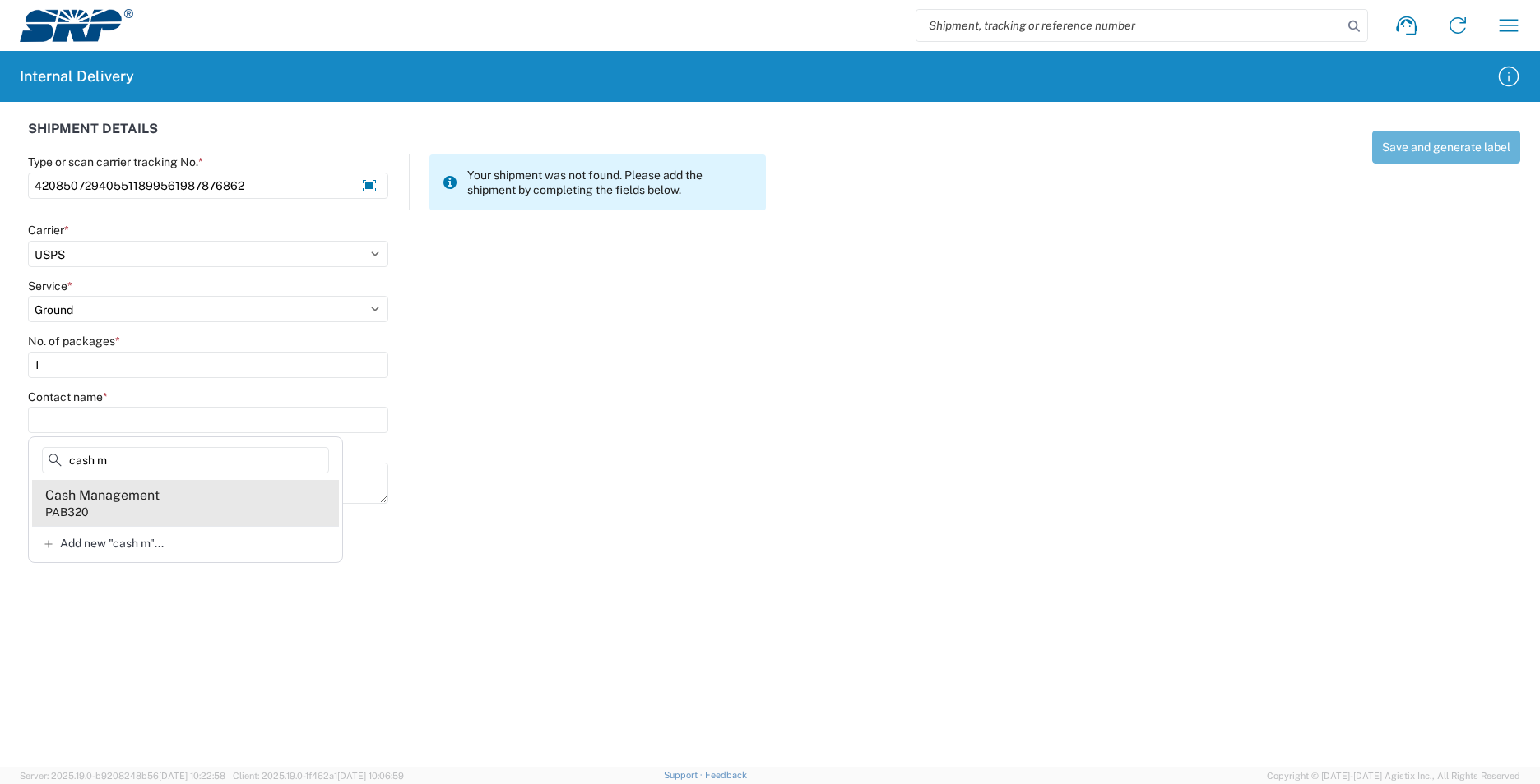
type input "cash m"
click at [272, 504] on agx-address-suggestion-item "Cash Management PAB320" at bounding box center [186, 503] width 307 height 46
type input "Cash Management"
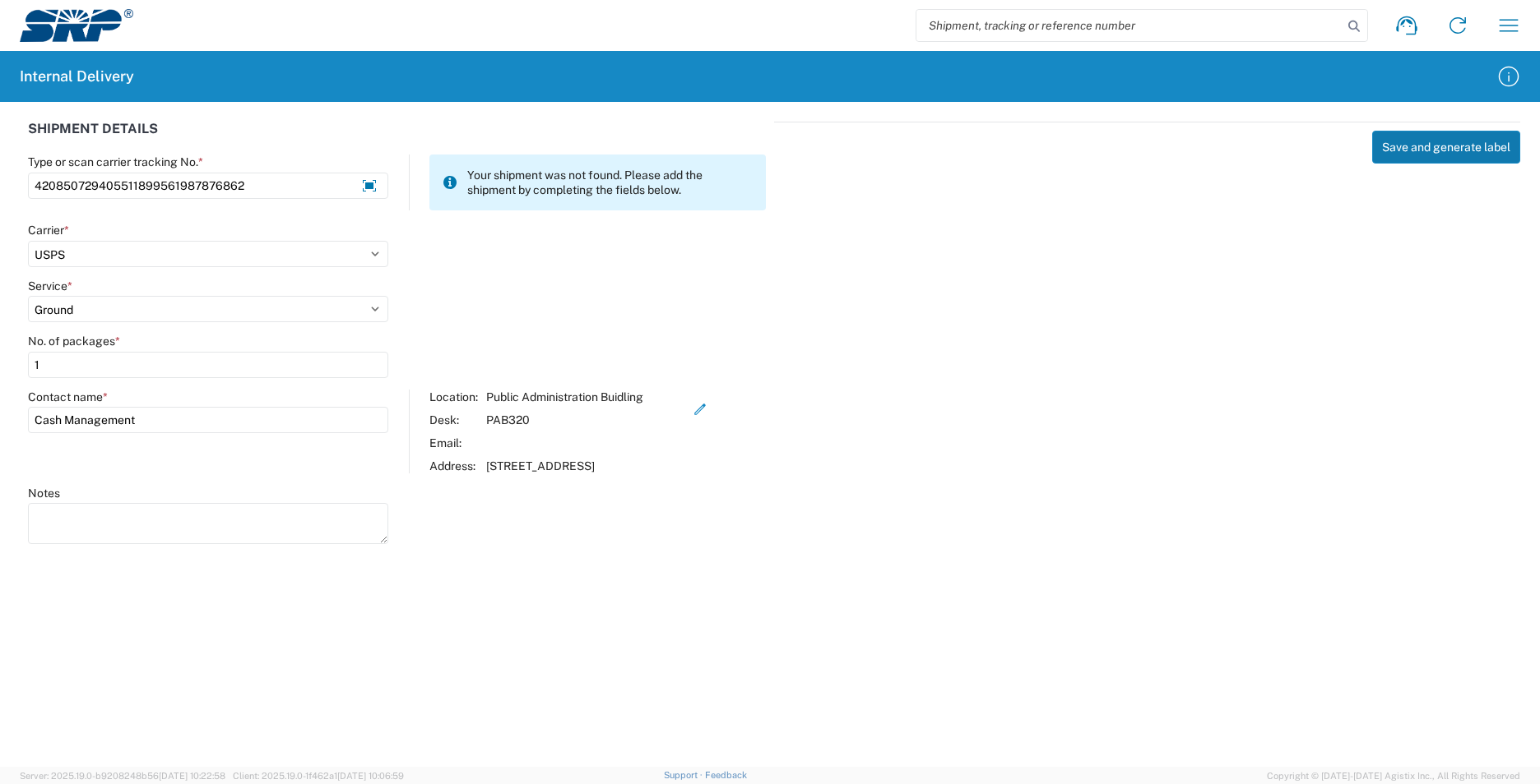
click at [1478, 142] on button "Save and generate label" at bounding box center [1445, 147] width 148 height 33
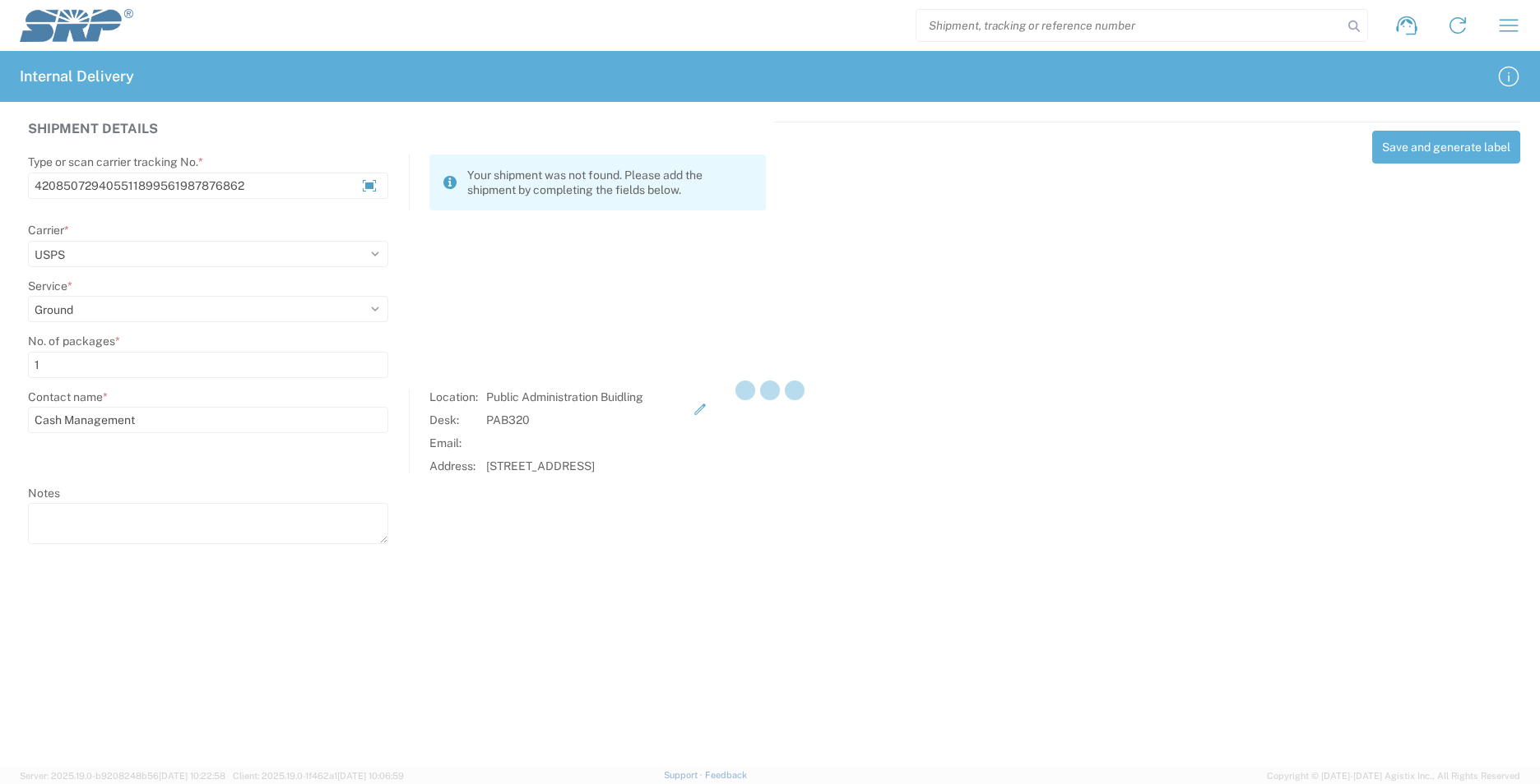
select select
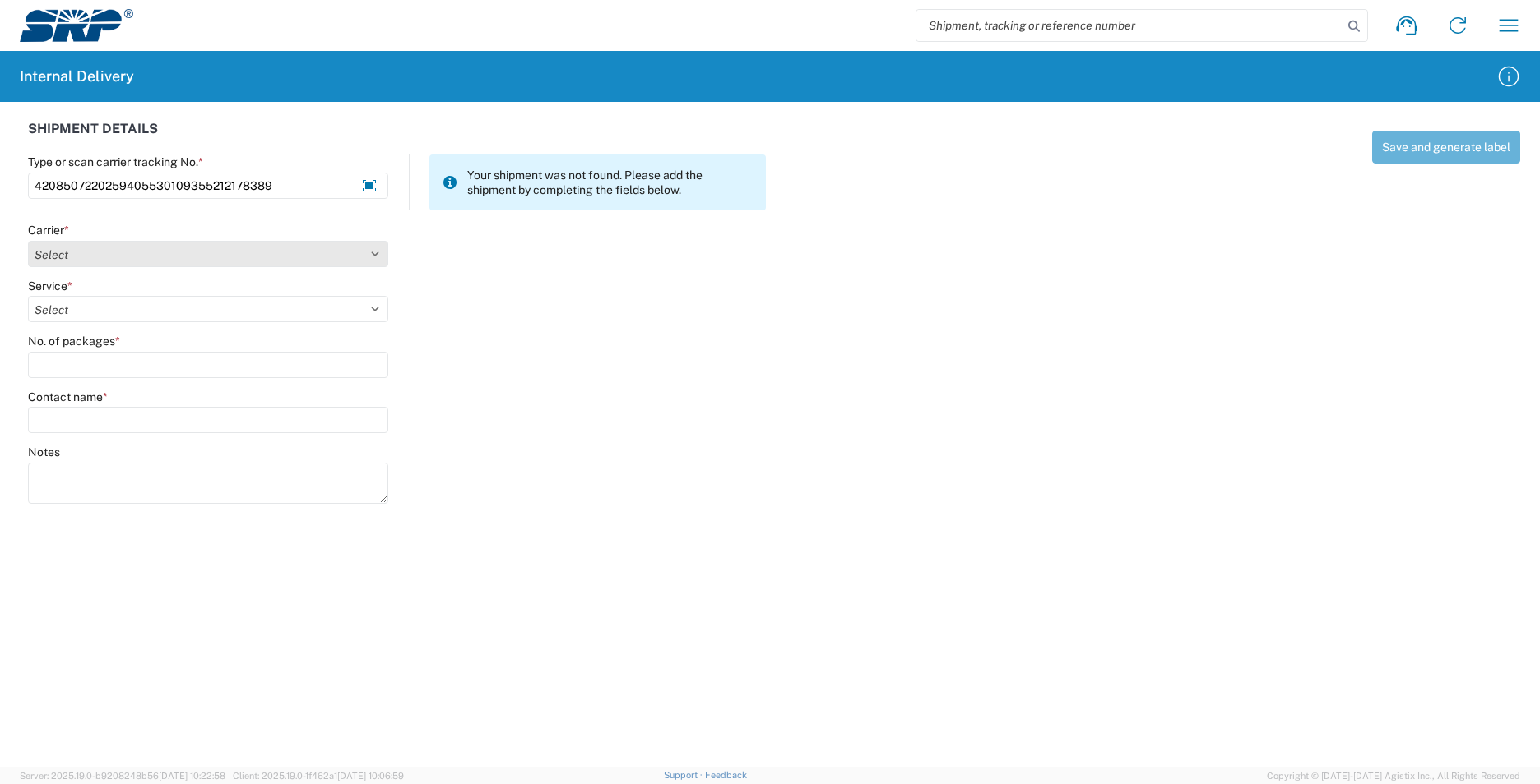
type input "4208507220259405530109355212178389"
click at [72, 254] on select "Select AcctPay Amazon Logistics ATI Trucking BC Dimerco Logistics Empire Southw…" at bounding box center [208, 254] width 360 height 26
select select "137"
click at [28, 241] on select "Select AcctPay Amazon Logistics ATI Trucking BC Dimerco Logistics Empire Southw…" at bounding box center [208, 254] width 360 height 26
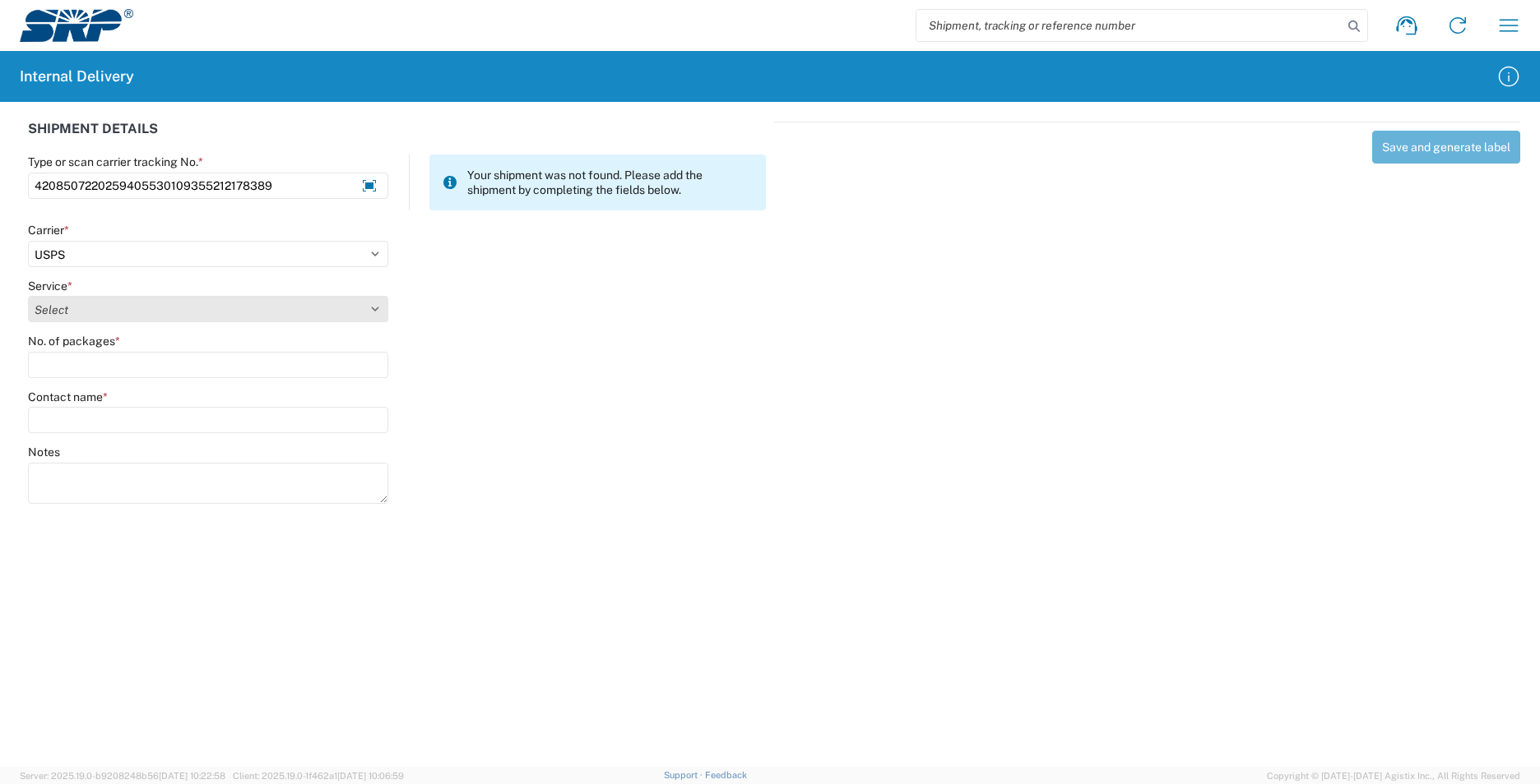
click at [89, 312] on select "Select 3 - 5 Day Bound Printed Matter Express Mail Flat-Rate Envelope Express M…" at bounding box center [208, 309] width 360 height 26
select select "17817"
click at [86, 312] on select "Select 3 - 5 Day Bound Printed Matter Express Mail Flat-Rate Envelope Express M…" at bounding box center [208, 309] width 360 height 26
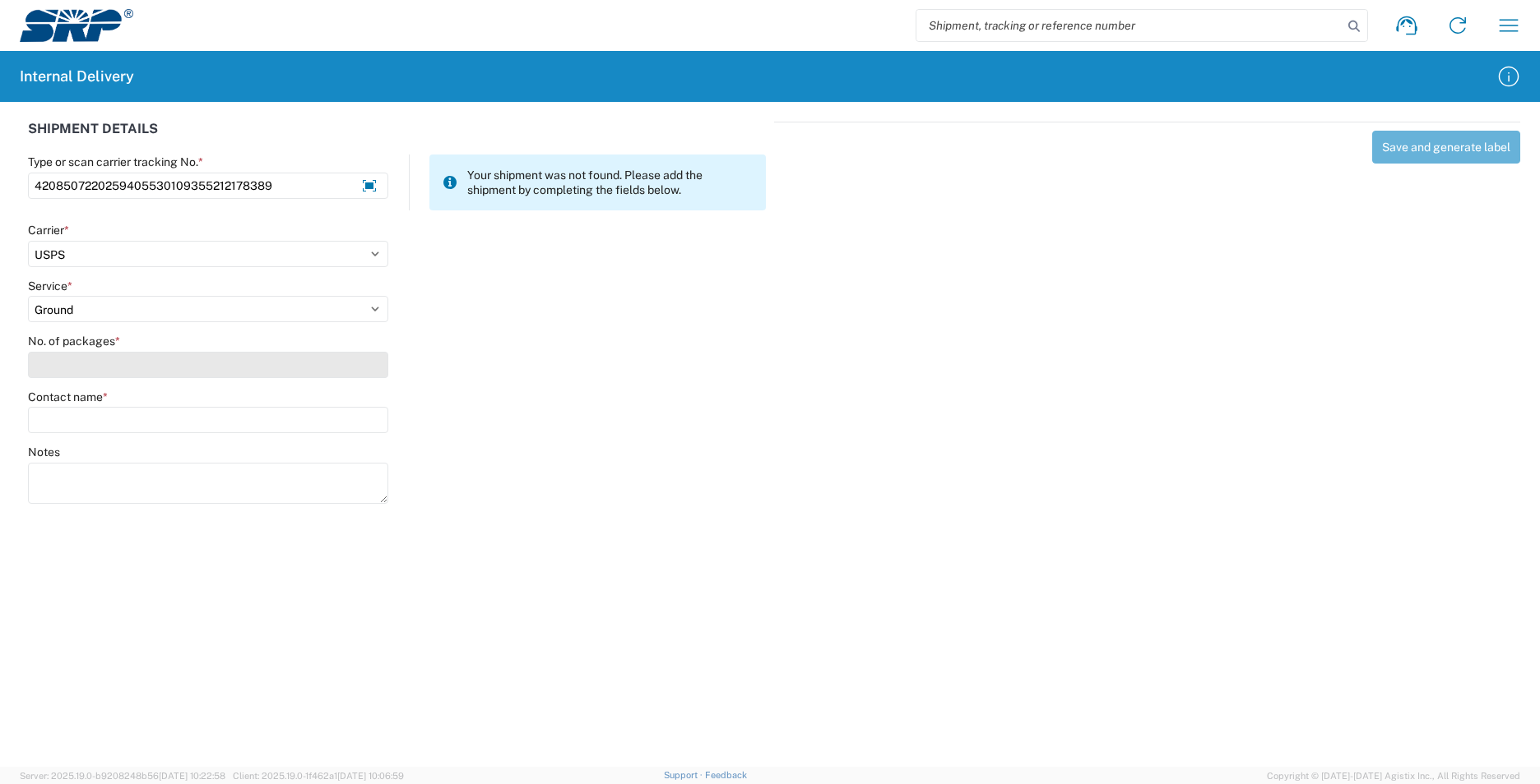
click at [85, 364] on input "No. of packages *" at bounding box center [208, 365] width 360 height 26
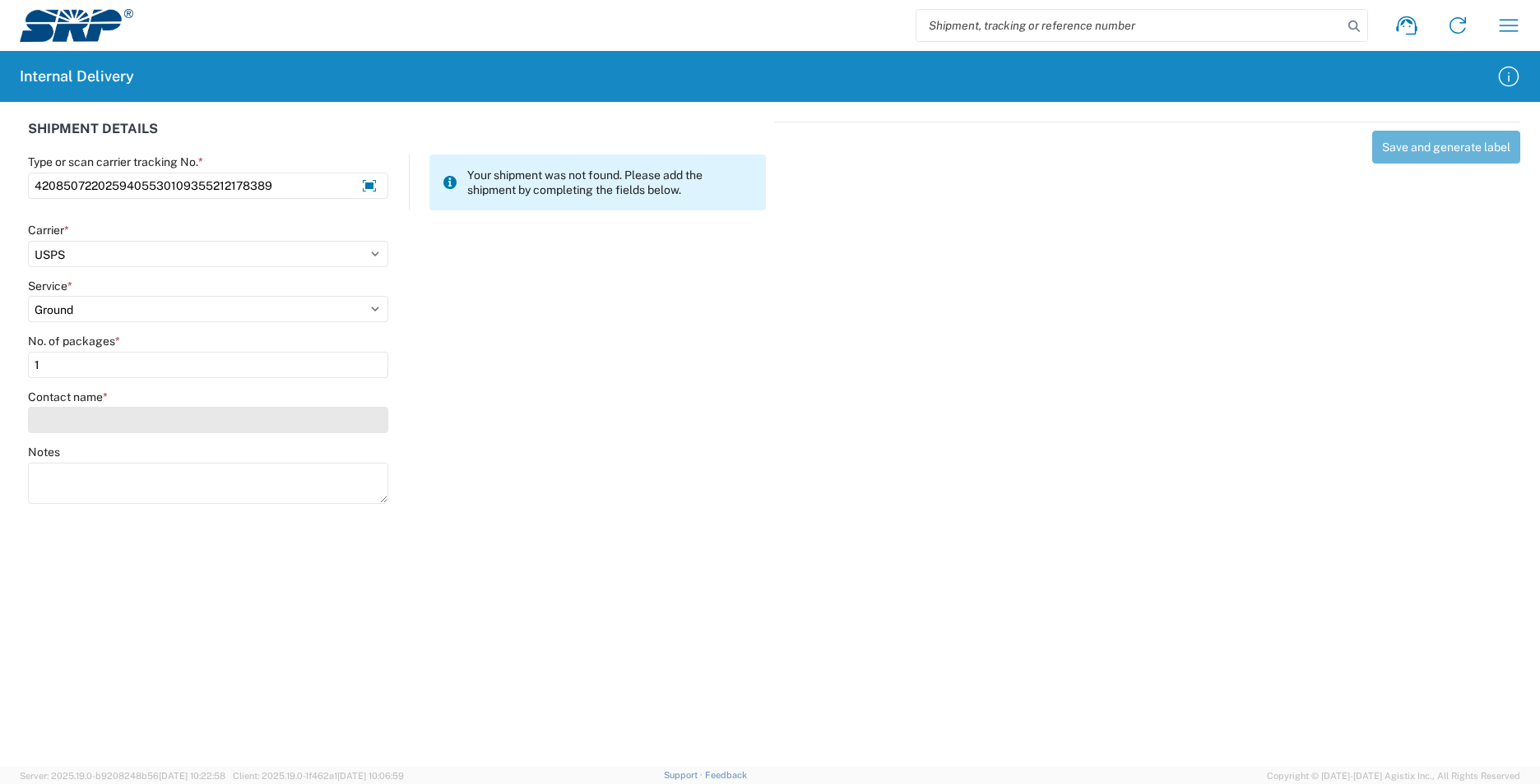
type input "1"
click at [86, 413] on input "Contact name *" at bounding box center [208, 420] width 360 height 26
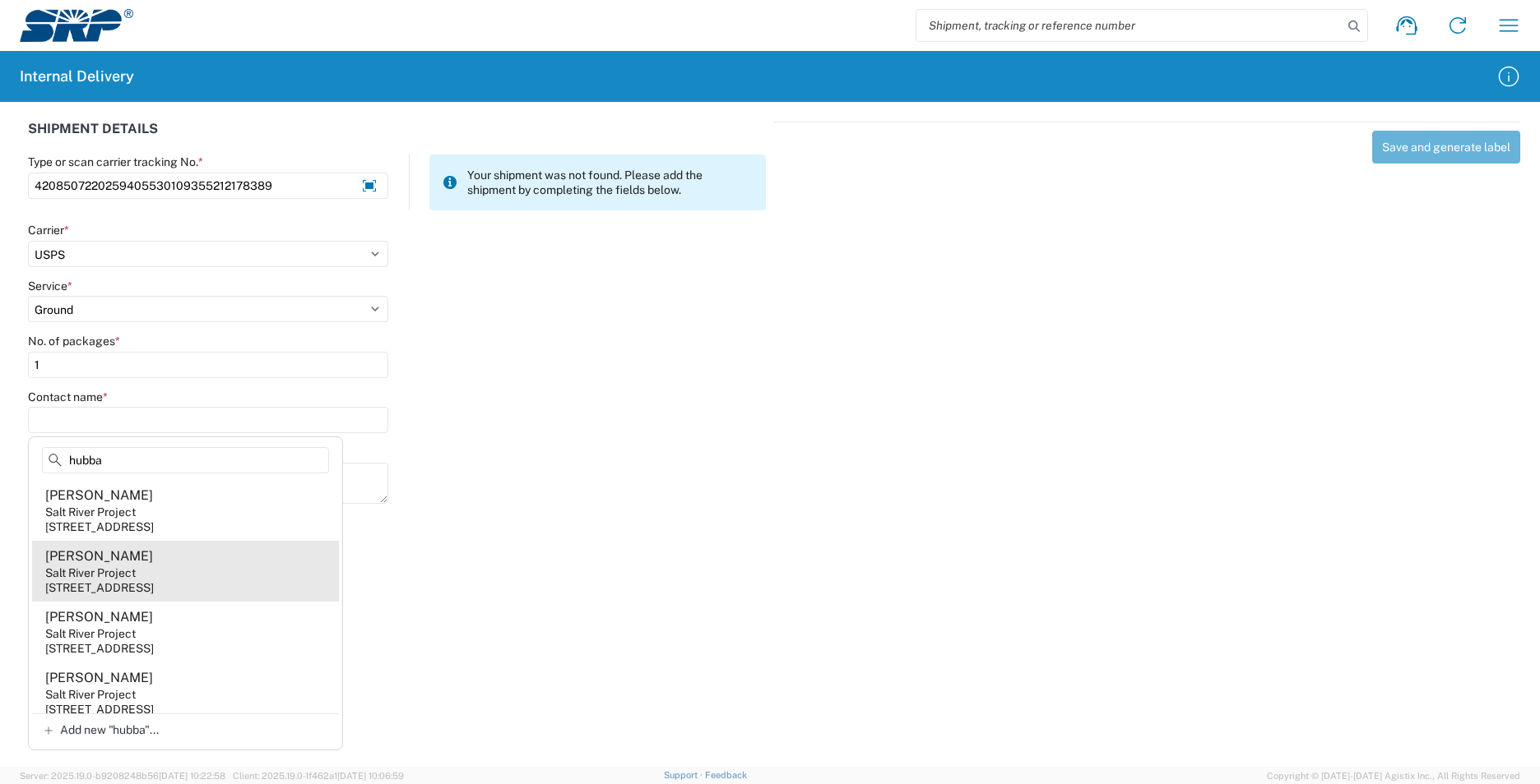
type input "hubba"
click at [198, 566] on agx-address-suggestion-item "[PERSON_NAME] Salt River Project [STREET_ADDRESS]" at bounding box center [186, 571] width 307 height 60
type input "[PERSON_NAME]"
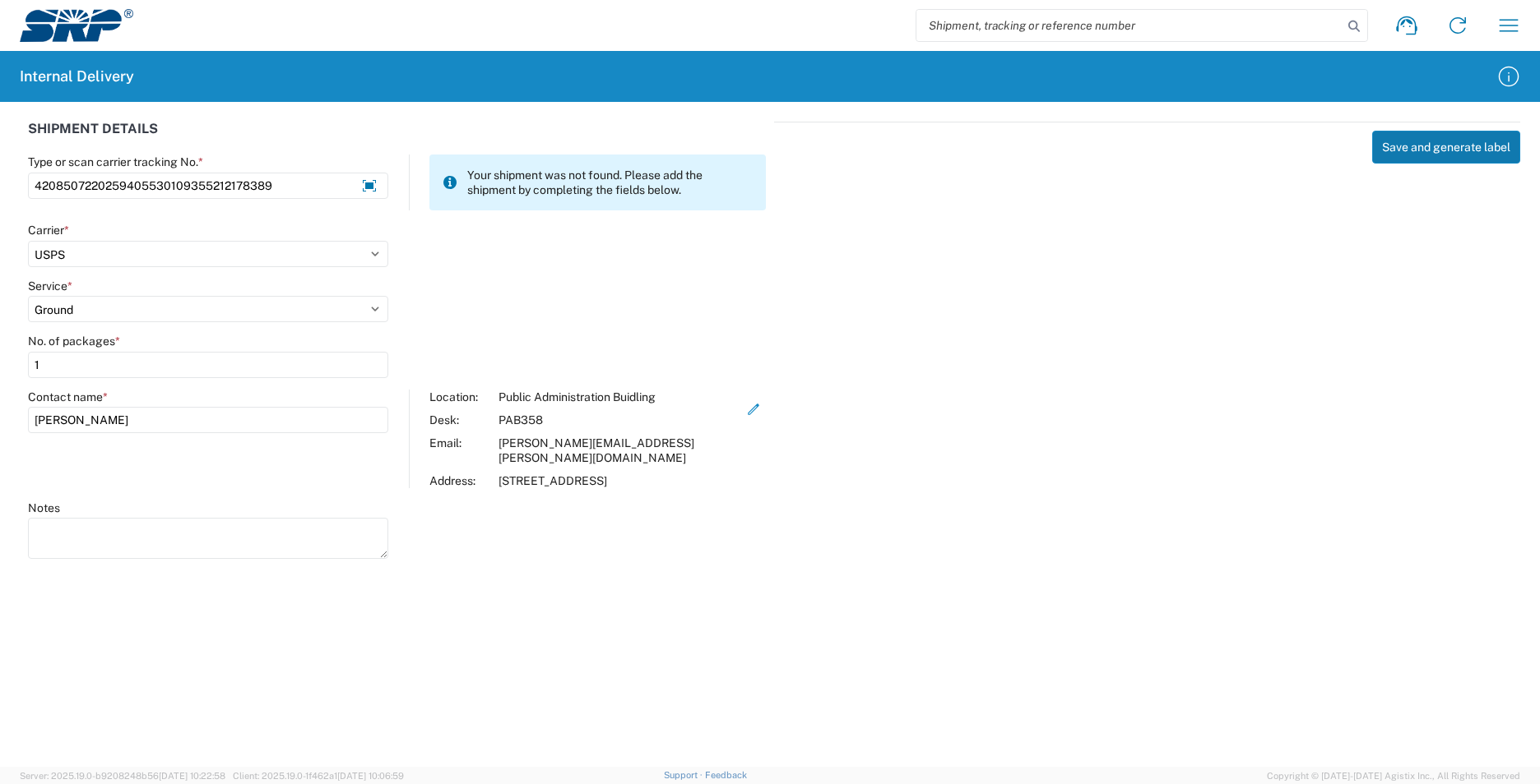
click at [1431, 140] on button "Save and generate label" at bounding box center [1445, 147] width 148 height 33
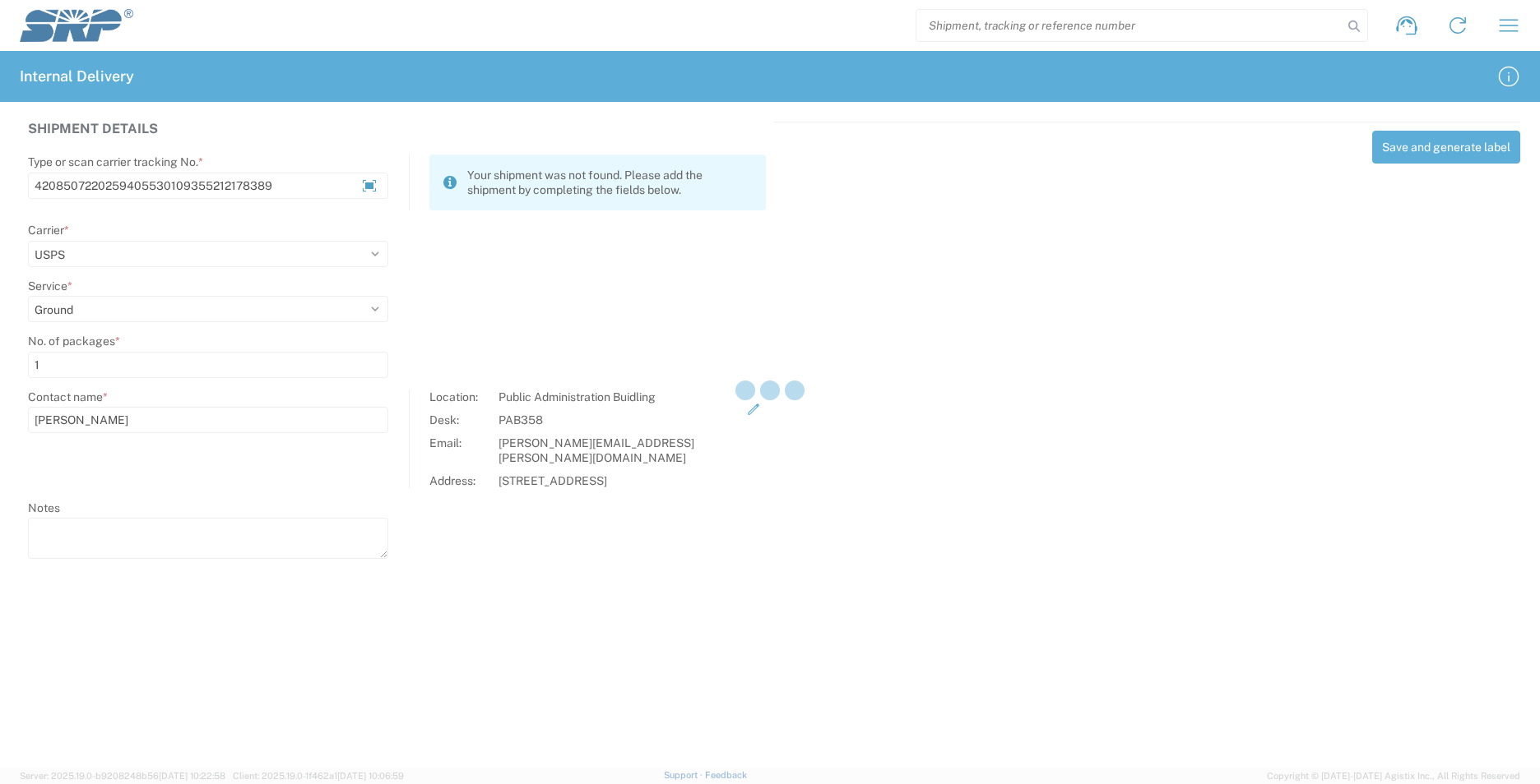
select select
